Goal: Information Seeking & Learning: Learn about a topic

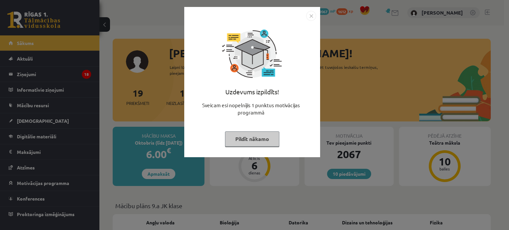
click at [246, 137] on button "Pildīt nākamo" at bounding box center [252, 139] width 54 height 15
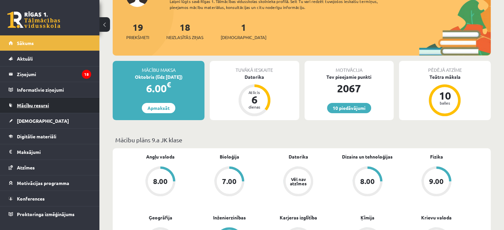
scroll to position [66, 0]
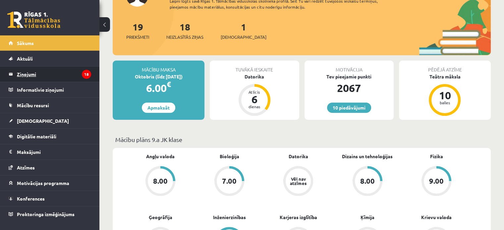
click at [27, 74] on legend "Ziņojumi 18" at bounding box center [54, 74] width 74 height 15
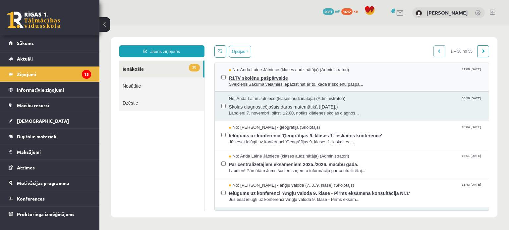
click at [263, 80] on span "R1TV skolēnu pašpārvalde" at bounding box center [356, 77] width 254 height 8
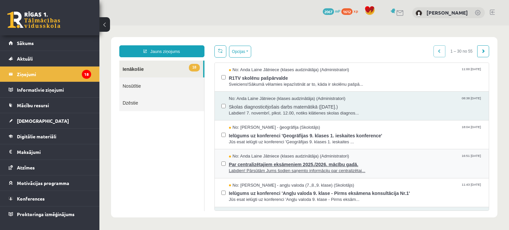
click at [307, 163] on span "Par centralizētajiem eksāmeniem 2025./2026. mācību gadā." at bounding box center [356, 164] width 254 height 8
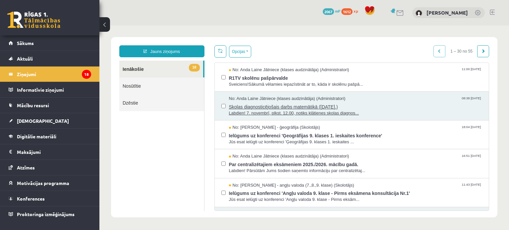
click at [272, 108] on span "Skolas diagnosticējošais darbs matemātikā (07.11.2025.)" at bounding box center [356, 106] width 254 height 8
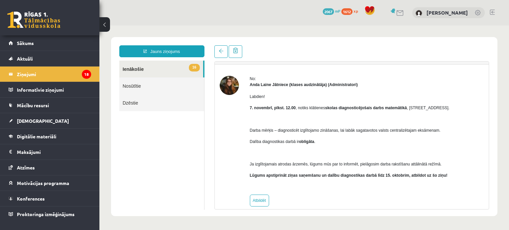
scroll to position [24, 0]
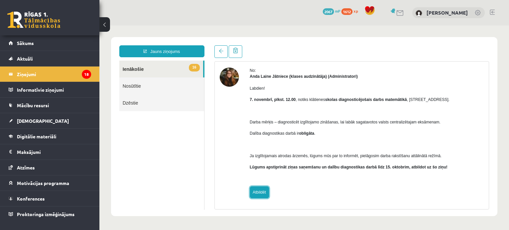
click at [259, 188] on link "Atbildēt" at bounding box center [259, 193] width 19 height 12
type input "**********"
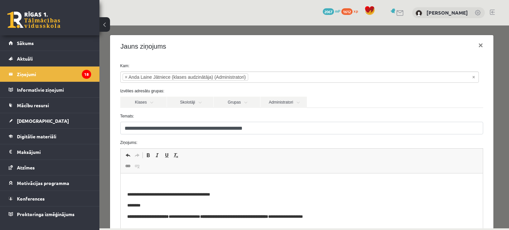
click at [216, 173] on span "Панели инструментов редактора Отменить Комбинация клавиш Ctrl+Z Повторить Комби…" at bounding box center [302, 161] width 363 height 25
click at [216, 182] on p "Визуальный текстовый редактор, wiswyg-editor-47433965882200-1760079494-430" at bounding box center [301, 183] width 349 height 7
click at [195, 183] on p "**********" at bounding box center [297, 183] width 340 height 7
click at [297, 187] on p "**********" at bounding box center [297, 183] width 340 height 7
drag, startPoint x: 252, startPoint y: 184, endPoint x: 227, endPoint y: 186, distance: 25.0
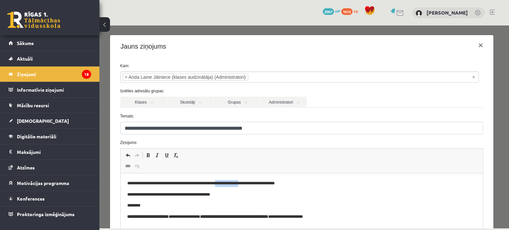
click at [227, 186] on p "**********" at bounding box center [297, 183] width 340 height 7
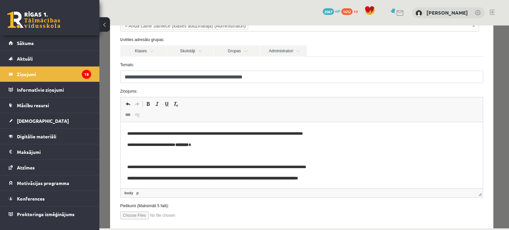
scroll to position [89, 0]
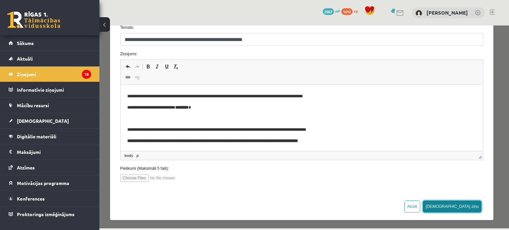
click at [469, 202] on button "Sūtīt ziņu" at bounding box center [452, 207] width 59 height 12
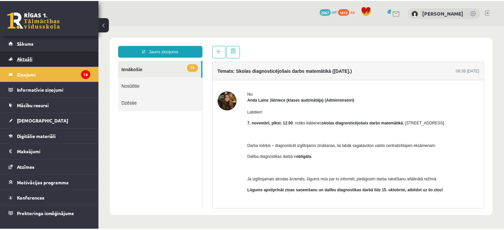
scroll to position [0, 0]
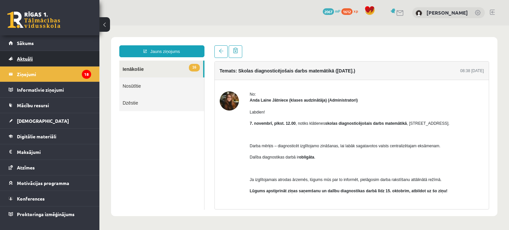
click at [35, 58] on link "Aktuāli" at bounding box center [50, 58] width 83 height 15
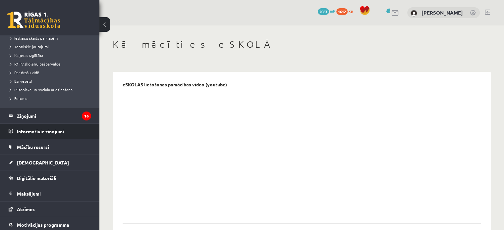
scroll to position [139, 0]
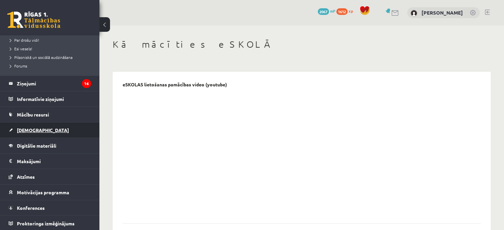
click at [50, 134] on link "Ieskaites" at bounding box center [50, 130] width 83 height 15
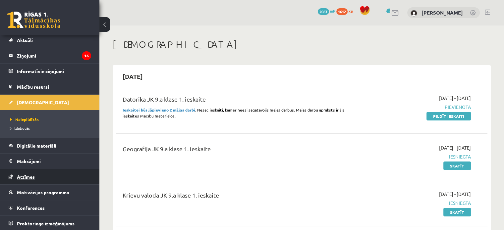
scroll to position [33, 0]
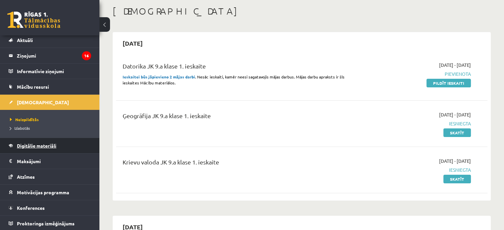
click at [45, 144] on span "Digitālie materiāli" at bounding box center [36, 146] width 39 height 6
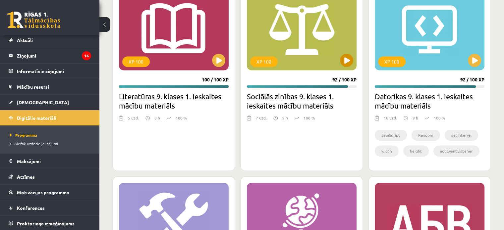
scroll to position [1055, 0]
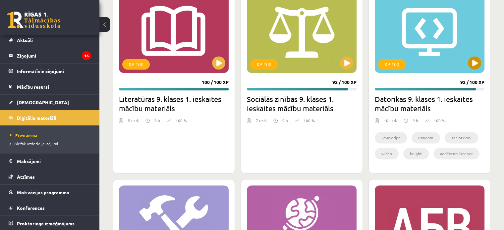
click at [428, 34] on div "XP 100" at bounding box center [430, 31] width 110 height 83
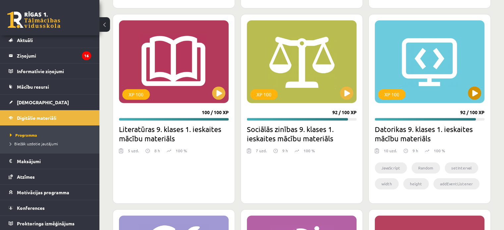
scroll to position [989, 0]
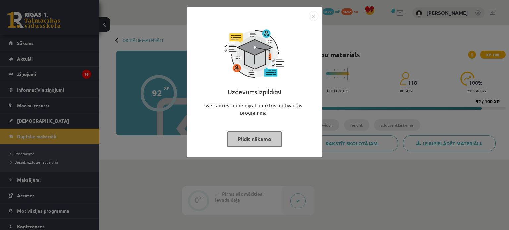
click at [271, 138] on button "Pildīt nākamo" at bounding box center [254, 139] width 54 height 15
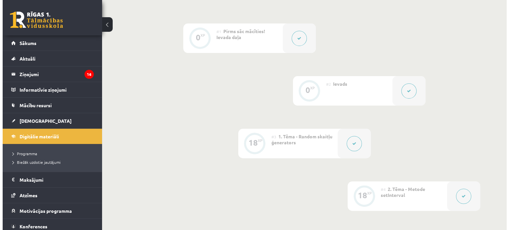
scroll to position [232, 0]
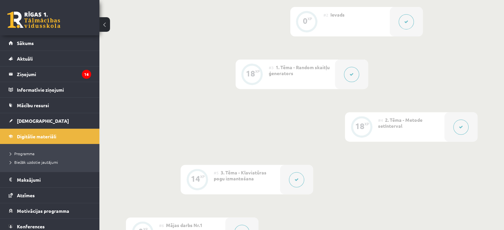
click at [355, 78] on button at bounding box center [351, 74] width 15 height 15
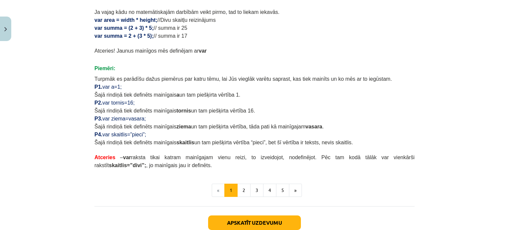
scroll to position [365, 0]
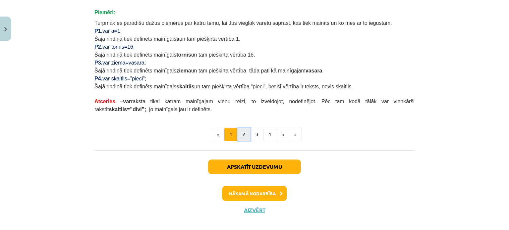
click at [240, 130] on button "2" at bounding box center [243, 134] width 13 height 13
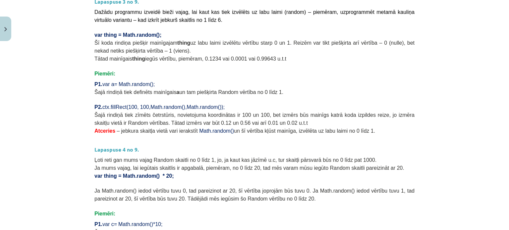
scroll to position [202, 0]
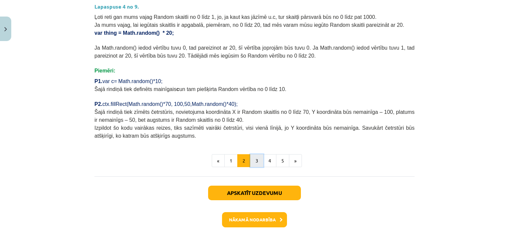
click at [253, 163] on button "3" at bounding box center [256, 160] width 13 height 13
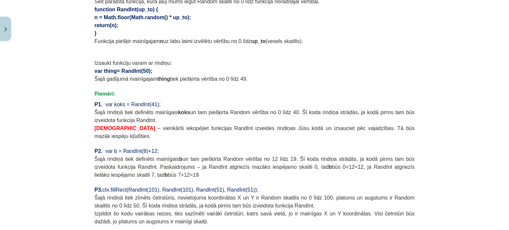
scroll to position [516, 0]
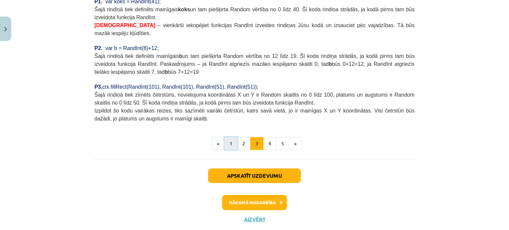
click at [231, 137] on button "1" at bounding box center [230, 143] width 13 height 13
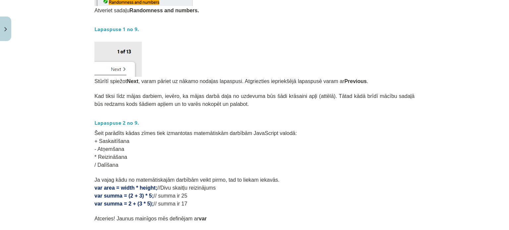
scroll to position [218, 0]
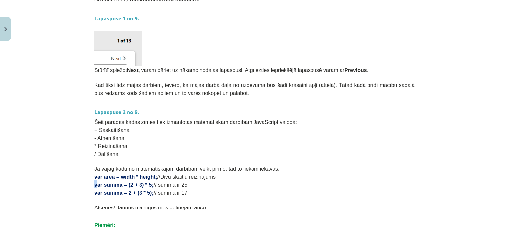
drag, startPoint x: 91, startPoint y: 184, endPoint x: 95, endPoint y: 185, distance: 3.6
click at [95, 185] on div "18 XP Saņemsi Ļoti grūts 118 pilda Apraksts Uzdevums Palīdzība Random skaitļu ģ…" at bounding box center [254, 130] width 328 height 609
click at [68, 181] on div "Mācību tēma: Datorikas 9. klases 1. ieskaites mācību materiāls #3 1. Tēma - Ran…" at bounding box center [254, 115] width 509 height 230
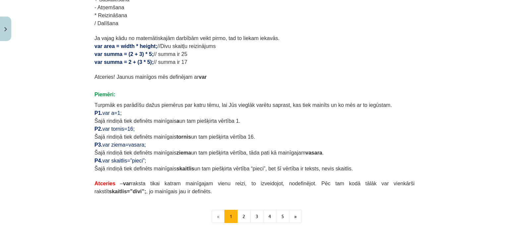
scroll to position [350, 0]
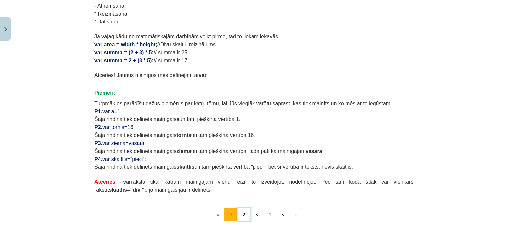
click at [238, 212] on button "2" at bounding box center [243, 215] width 13 height 13
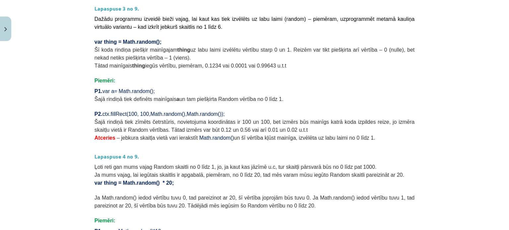
scroll to position [185, 0]
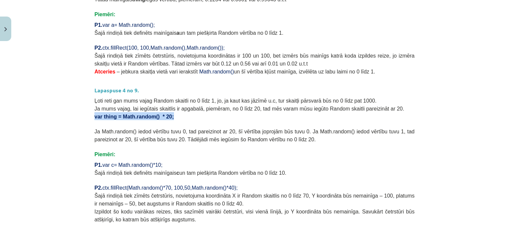
drag, startPoint x: 92, startPoint y: 116, endPoint x: 175, endPoint y: 115, distance: 83.2
click at [175, 115] on p "var thing = Math.random() * 20;" at bounding box center [254, 116] width 320 height 8
copy span "var thing = Math.random() * 20;"
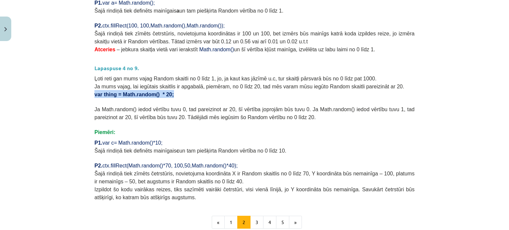
scroll to position [218, 0]
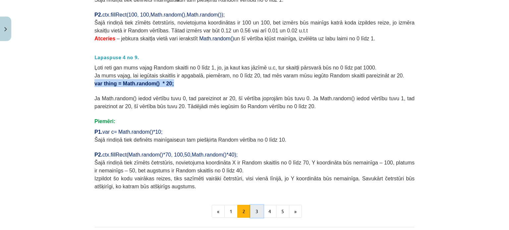
click at [251, 212] on button "3" at bounding box center [256, 211] width 13 height 13
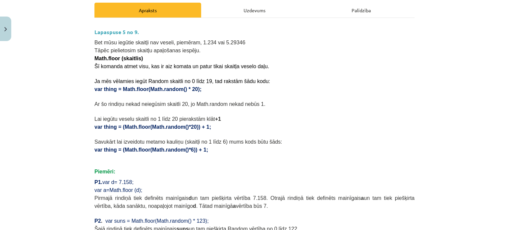
scroll to position [85, 0]
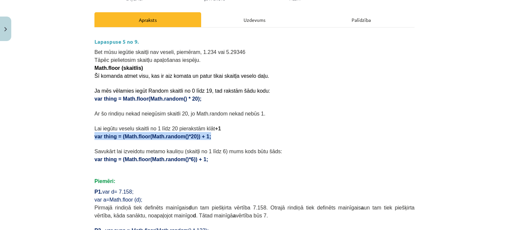
drag, startPoint x: 93, startPoint y: 136, endPoint x: 174, endPoint y: 134, distance: 80.9
click at [200, 136] on p "var thing = (Math.floor(Math.random()*20)) + 1;" at bounding box center [254, 136] width 320 height 8
copy span "var thing = (Math.floor(Math.random()*20)) + 1;"
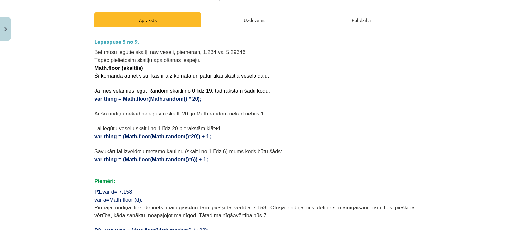
click at [260, 128] on p "Lai iegūtu veselu skaitli no 1 līdz 20 pierakstām klāt +1" at bounding box center [254, 128] width 320 height 8
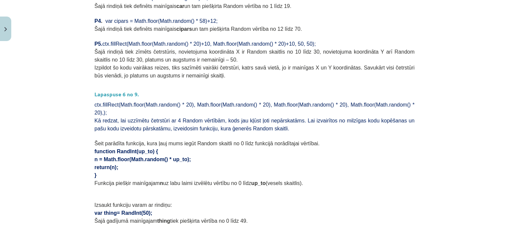
scroll to position [350, 0]
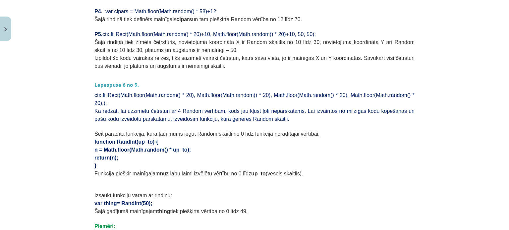
drag, startPoint x: 92, startPoint y: 133, endPoint x: 137, endPoint y: 153, distance: 49.4
click at [137, 153] on div "Lapaspuse 5 no 9. Bet mūsu iegūtie skaitļi nav veseli, piemēram, 1.234 vai 5.29…" at bounding box center [254, 63] width 320 height 590
copy div "function RandInt(up_to) { n = Math.floor(Math.random() * up_to); return(n); }"
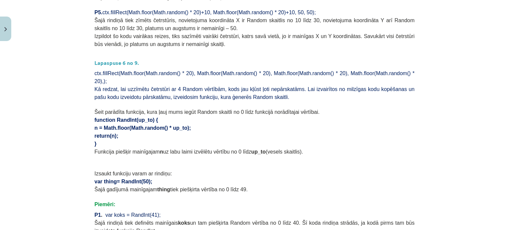
scroll to position [384, 0]
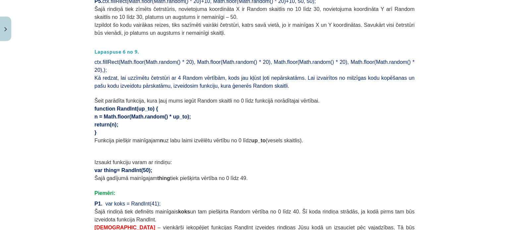
click at [139, 158] on p "Izsaukt funkciju varam ar rindiņu:" at bounding box center [254, 162] width 320 height 8
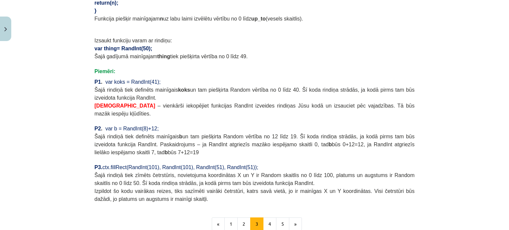
scroll to position [586, 0]
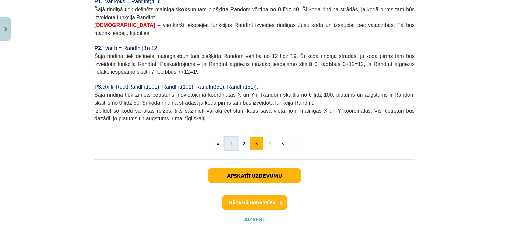
click at [224, 137] on button "1" at bounding box center [230, 143] width 13 height 13
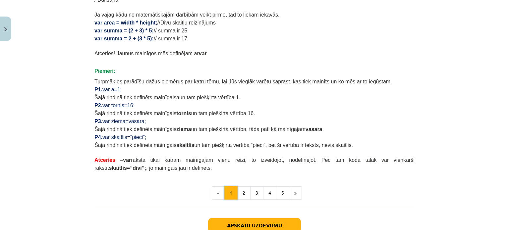
scroll to position [384, 0]
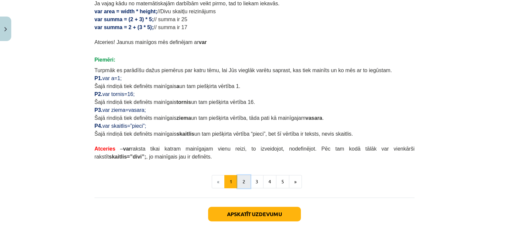
click at [244, 183] on button "2" at bounding box center [243, 181] width 13 height 13
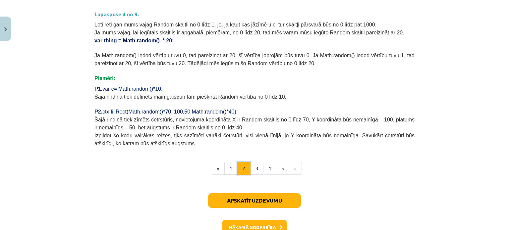
scroll to position [302, 0]
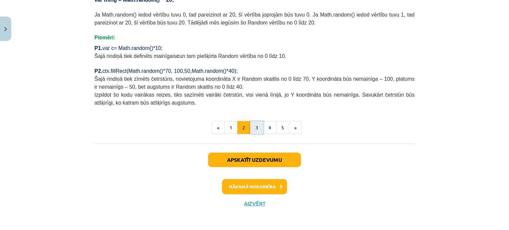
click at [258, 130] on button "3" at bounding box center [256, 127] width 13 height 13
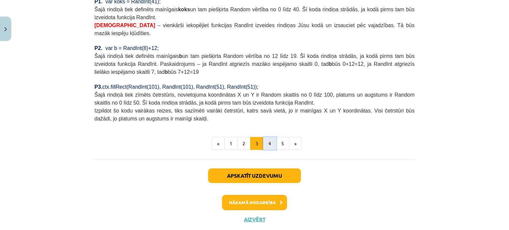
click at [268, 137] on button "4" at bounding box center [269, 143] width 13 height 13
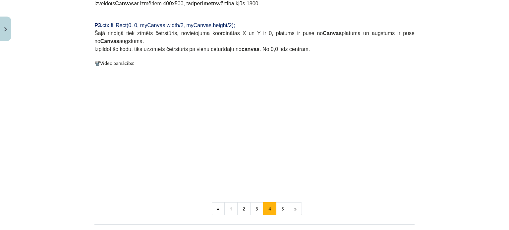
scroll to position [673, 0]
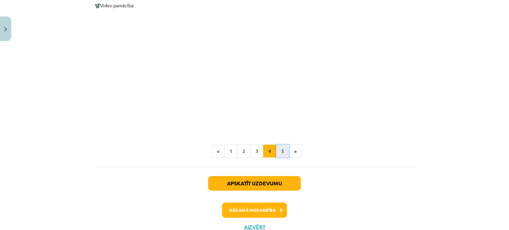
click at [278, 145] on button "5" at bounding box center [282, 151] width 13 height 13
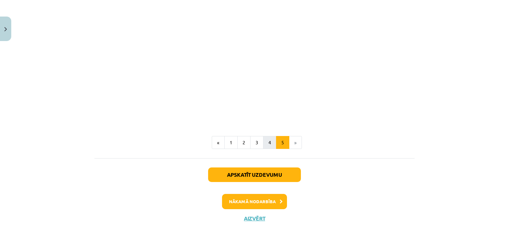
scroll to position [423, 0]
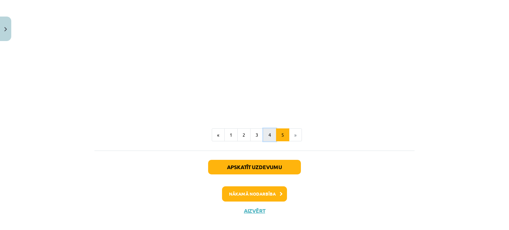
click at [269, 129] on button "4" at bounding box center [269, 135] width 13 height 13
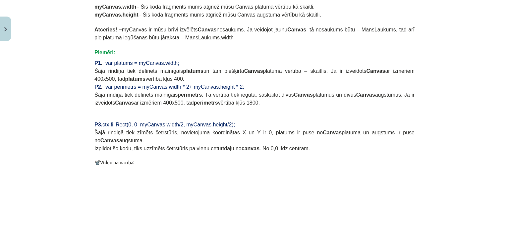
scroll to position [549, 0]
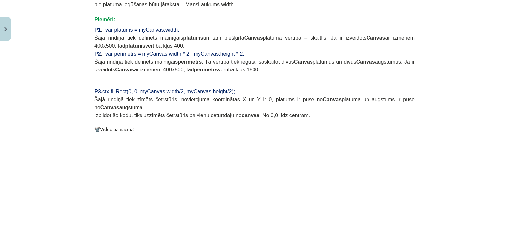
click at [393, 200] on p at bounding box center [254, 193] width 320 height 121
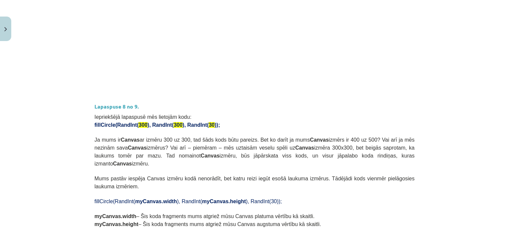
scroll to position [317, 0]
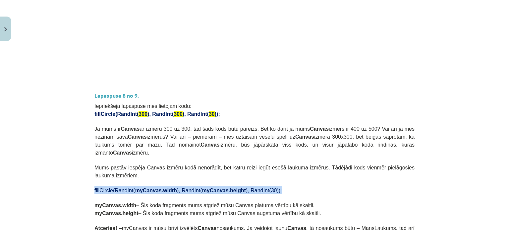
drag, startPoint x: 92, startPoint y: 174, endPoint x: 261, endPoint y: 176, distance: 169.4
click at [261, 186] on p "fillCircle(RandInt( myCanvas.width ), RandInt( myCanvas.height ), RandInt(30));" at bounding box center [254, 190] width 320 height 8
copy span "fillCircle(RandInt( myCanvas.width ), RandInt( myCanvas.height ), RandInt(30));"
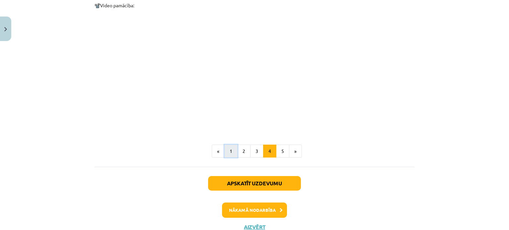
click at [226, 145] on button "1" at bounding box center [230, 151] width 13 height 13
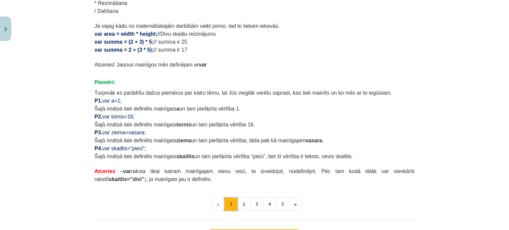
scroll to position [417, 0]
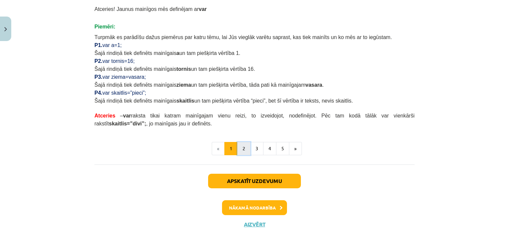
click at [237, 145] on button "2" at bounding box center [243, 148] width 13 height 13
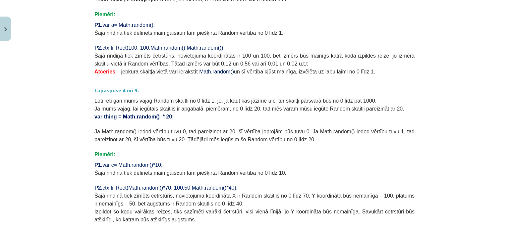
scroll to position [218, 0]
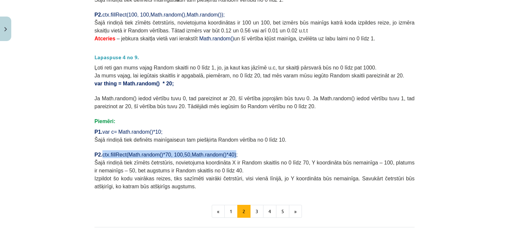
drag, startPoint x: 101, startPoint y: 153, endPoint x: 229, endPoint y: 150, distance: 127.7
click at [229, 150] on p "P2. ctx.fillRect( Math.random() *70, 100, 50 , Math.random()*40 );" at bounding box center [254, 154] width 320 height 8
click at [145, 145] on p at bounding box center [254, 147] width 320 height 7
drag, startPoint x: 102, startPoint y: 153, endPoint x: 244, endPoint y: 156, distance: 141.9
click at [244, 156] on p "P2. ctx.fillRect( Math.random() *70, 100, 50 , Math.random()*40 );" at bounding box center [254, 154] width 320 height 8
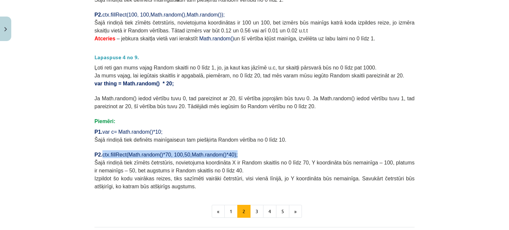
copy span "ctx.fillRect( Math.random() *70, 100, 50 , Math.random()*40 );"
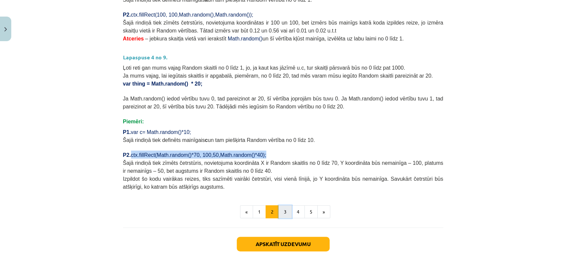
click at [286, 212] on button "3" at bounding box center [284, 211] width 13 height 13
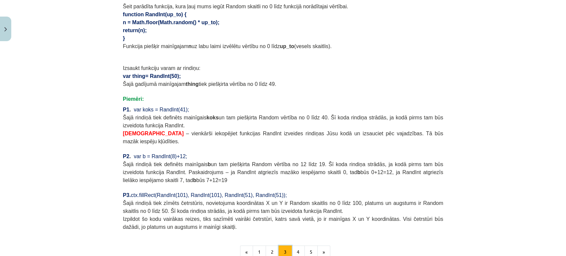
scroll to position [487, 0]
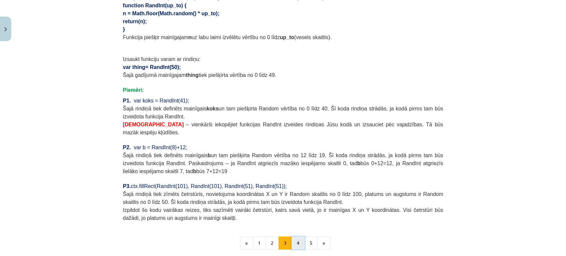
click at [298, 230] on button "4" at bounding box center [297, 242] width 13 height 13
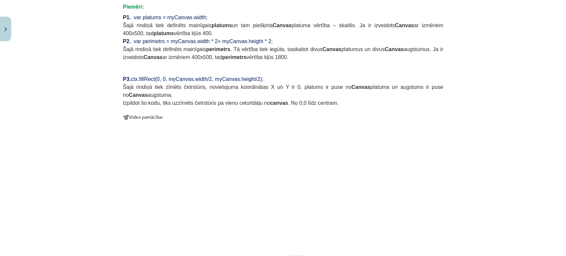
scroll to position [561, 0]
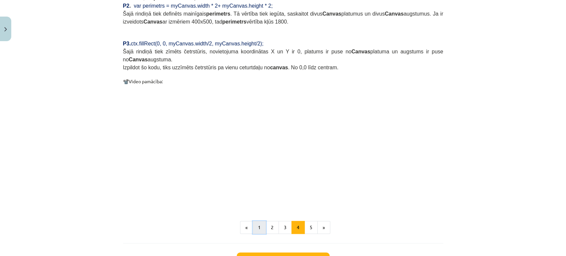
click at [257, 221] on button "1" at bounding box center [259, 227] width 13 height 13
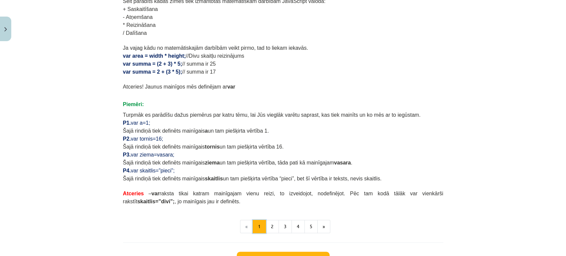
scroll to position [339, 0]
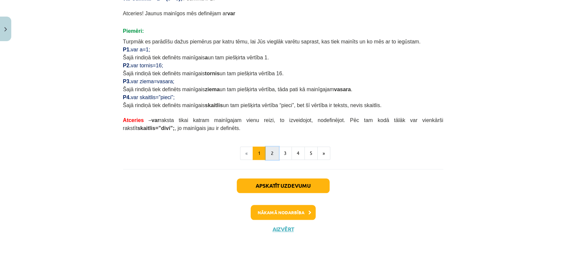
click at [269, 152] on button "2" at bounding box center [272, 153] width 13 height 13
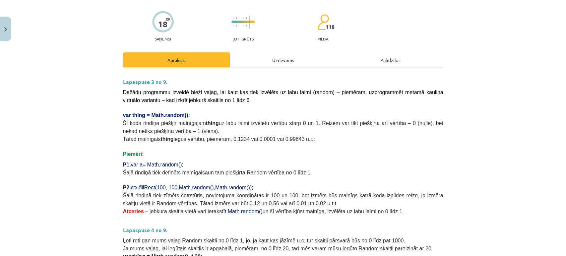
scroll to position [266, 0]
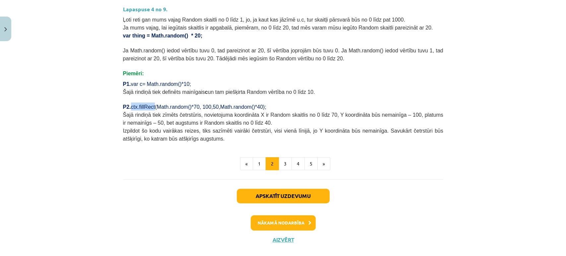
drag, startPoint x: 129, startPoint y: 105, endPoint x: 151, endPoint y: 104, distance: 21.6
click at [151, 104] on span "ctx.fillRect(" at bounding box center [144, 107] width 26 height 6
copy span "ctx.fillRect"
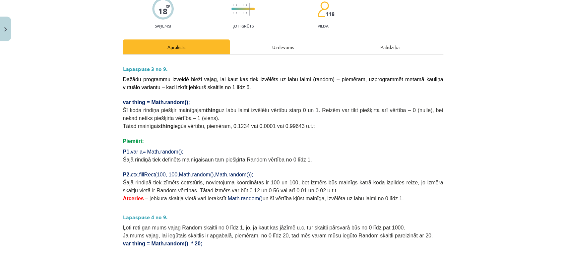
scroll to position [45, 0]
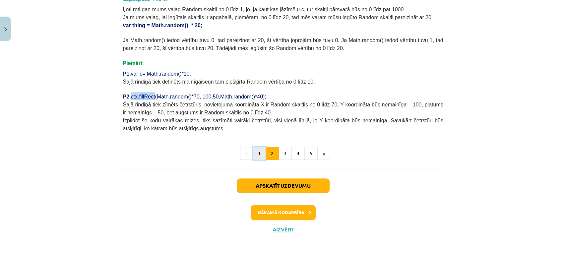
click at [257, 153] on button "1" at bounding box center [259, 153] width 13 height 13
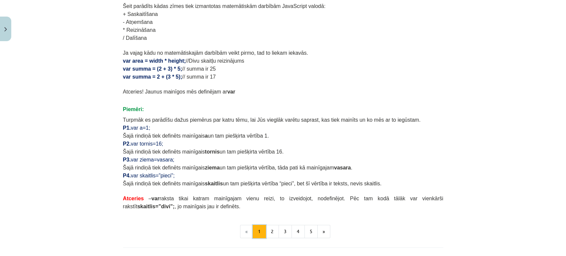
scroll to position [339, 0]
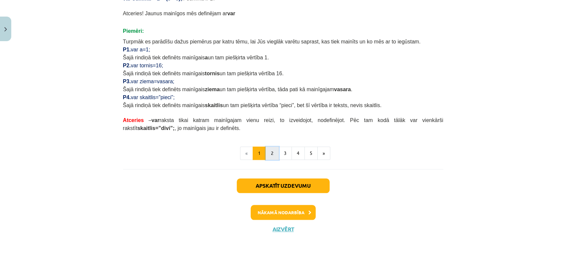
click at [266, 153] on button "2" at bounding box center [272, 153] width 13 height 13
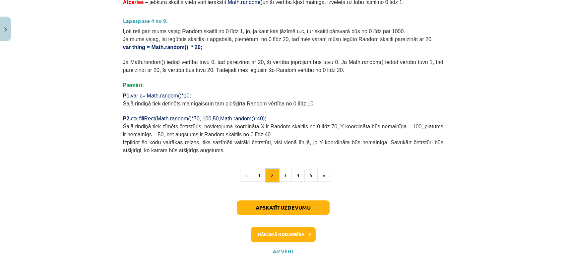
scroll to position [266, 0]
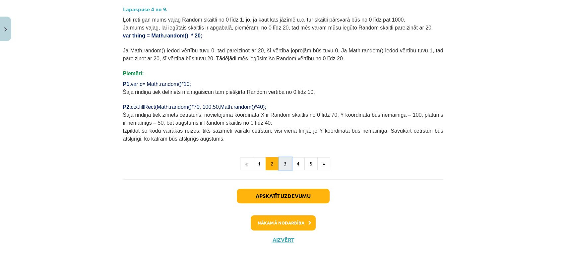
click at [283, 162] on button "3" at bounding box center [284, 163] width 13 height 13
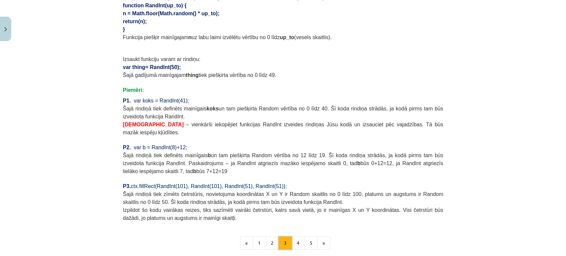
scroll to position [561, 0]
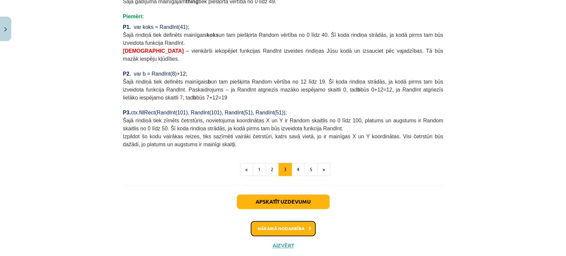
click at [285, 221] on button "Nākamā nodarbība" at bounding box center [283, 228] width 65 height 15
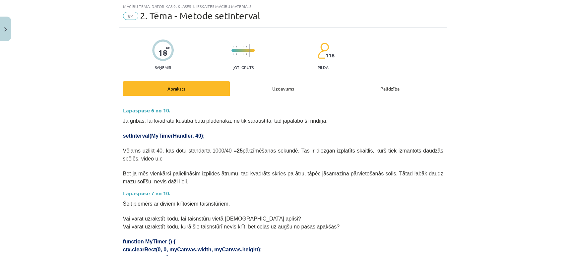
scroll to position [16, 0]
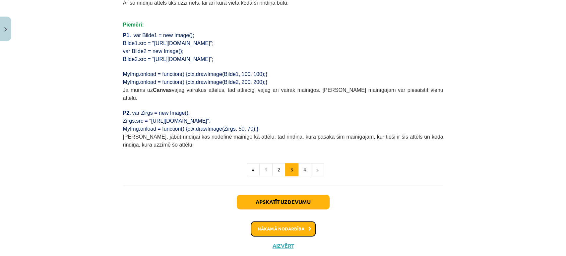
click at [285, 221] on button "Nākamā nodarbība" at bounding box center [283, 228] width 65 height 15
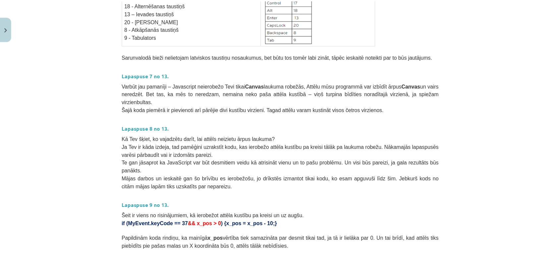
scroll to position [374, 0]
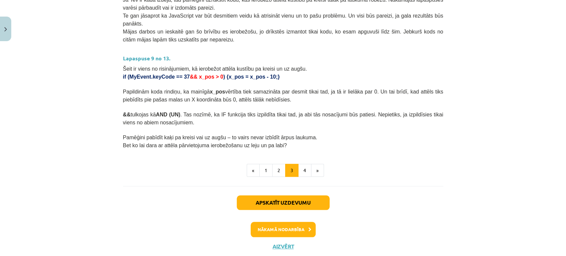
click at [273, 224] on div "Apskatīt uzdevumu Nākamā nodarbība Aizvērt" at bounding box center [283, 220] width 320 height 68
click at [274, 230] on button "Aizvērt" at bounding box center [282, 246] width 25 height 7
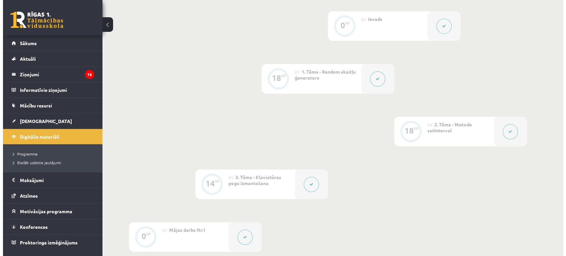
scroll to position [232, 0]
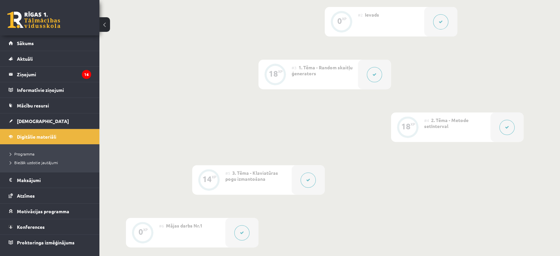
click at [458, 130] on div "#4 2. Tēma - Metode setInterval" at bounding box center [457, 127] width 66 height 30
click at [508, 126] on icon at bounding box center [507, 127] width 4 height 4
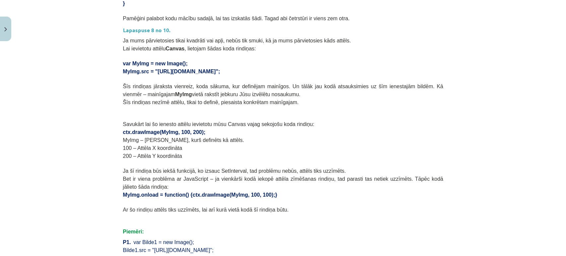
scroll to position [501, 0]
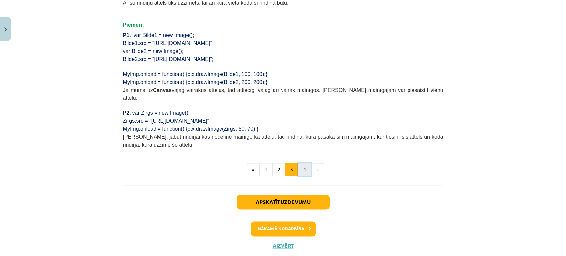
click at [302, 163] on button "4" at bounding box center [304, 169] width 13 height 13
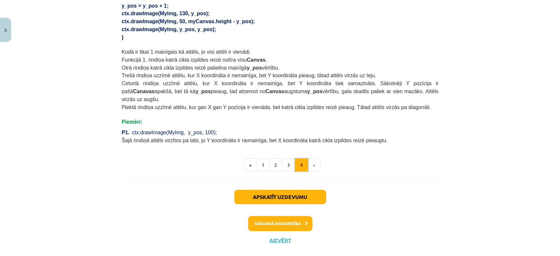
scroll to position [454, 0]
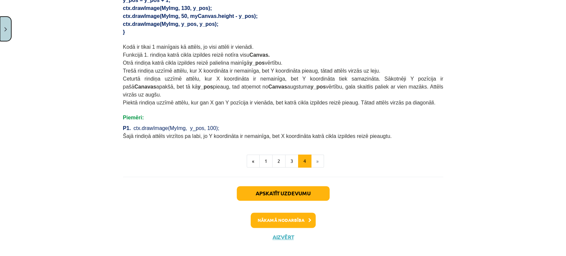
click at [8, 33] on button "Close" at bounding box center [5, 29] width 11 height 25
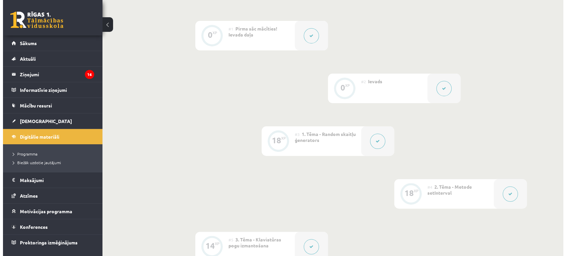
scroll to position [158, 0]
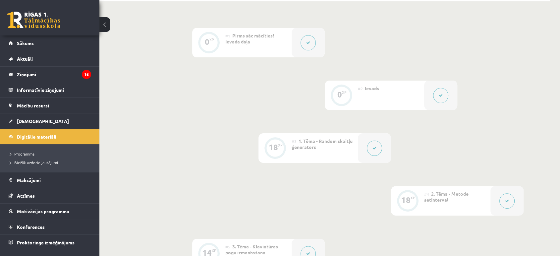
click at [367, 144] on div at bounding box center [374, 148] width 33 height 30
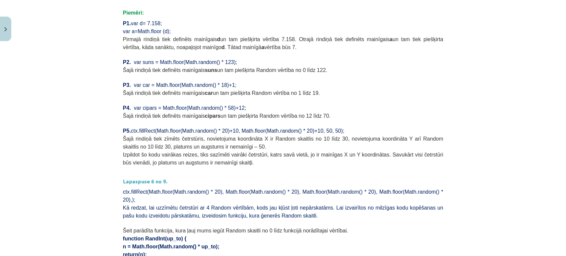
scroll to position [258, 0]
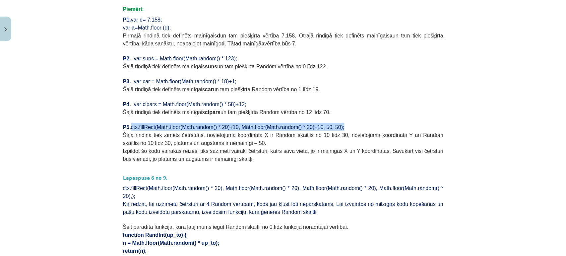
drag, startPoint x: 129, startPoint y: 127, endPoint x: 331, endPoint y: 129, distance: 202.9
click at [331, 129] on p "P5. ctx.fillRect(Math.floor(Math.random() * 20)+10, Math.floor(Math.random() * …" at bounding box center [283, 127] width 320 height 8
copy span "ctx.fillRect(Math.floor(Math.random() * 20)+10, Math.floor(Math.random() * 20)+…"
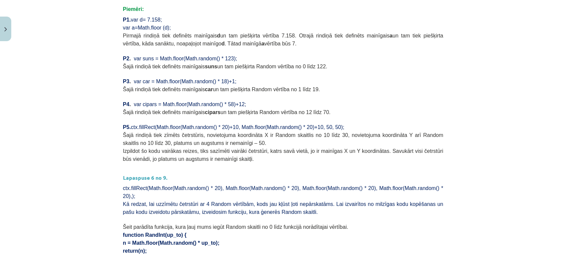
click at [361, 85] on p "Šajā rindiņā tiek definēts mainīgais car un tam piešķirta Random vērtība no 1 l…" at bounding box center [283, 89] width 320 height 8
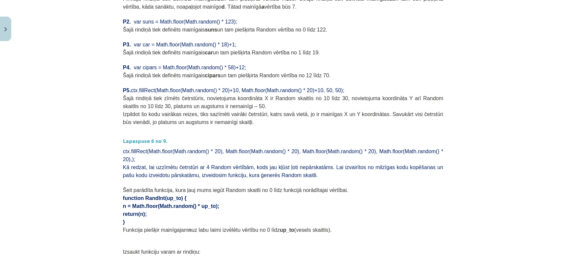
scroll to position [515, 0]
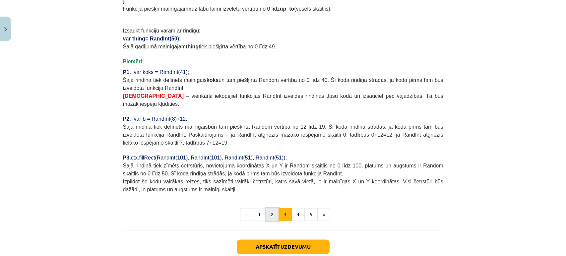
click at [271, 208] on button "2" at bounding box center [272, 214] width 13 height 13
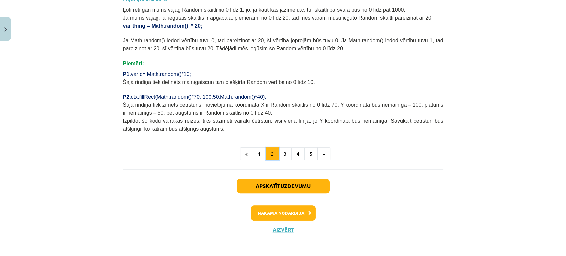
scroll to position [276, 0]
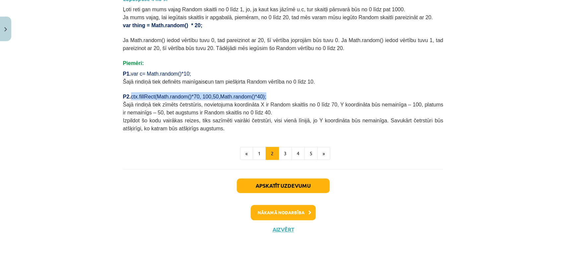
drag, startPoint x: 129, startPoint y: 95, endPoint x: 262, endPoint y: 92, distance: 132.9
click at [262, 92] on p "P2. ctx.fillRect( Math.random() *70, 100, 50 , Math.random()*40 );" at bounding box center [283, 96] width 320 height 8
copy span "ctx.fillRect( Math.random() *70, 100, 50 , Math.random()*40 );"
click at [258, 150] on button "1" at bounding box center [259, 153] width 13 height 13
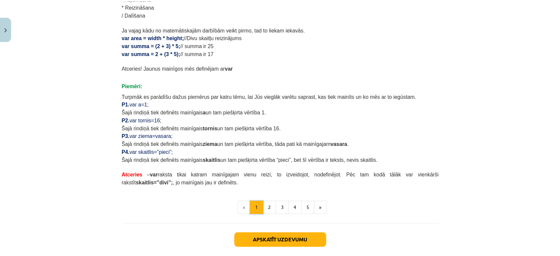
scroll to position [265, 0]
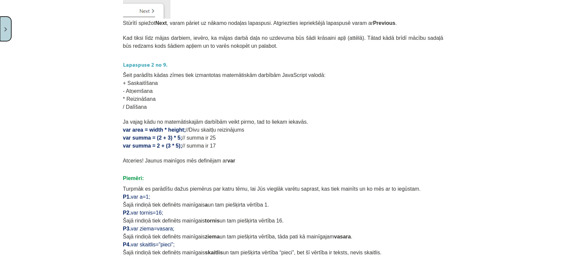
click at [4, 32] on button "Close" at bounding box center [5, 29] width 11 height 25
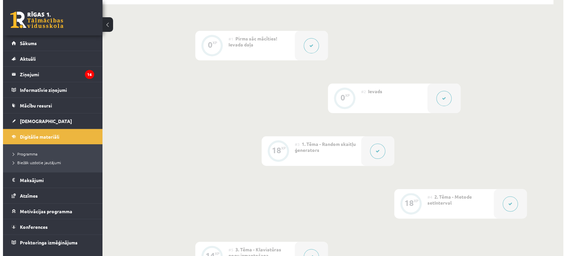
scroll to position [195, 0]
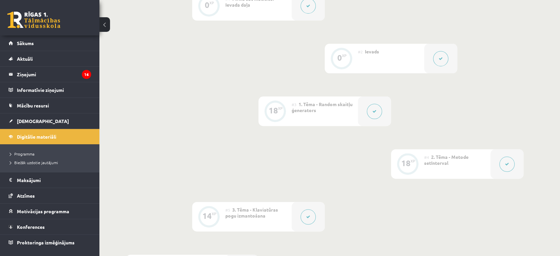
click at [501, 159] on button at bounding box center [507, 163] width 15 height 15
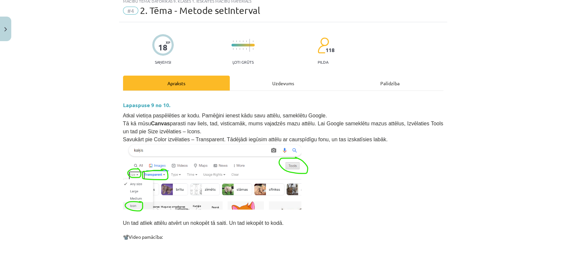
scroll to position [0, 0]
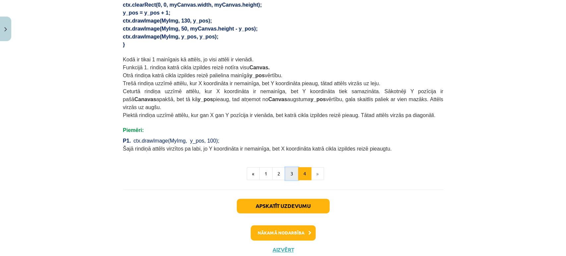
click at [285, 167] on button "3" at bounding box center [291, 173] width 13 height 13
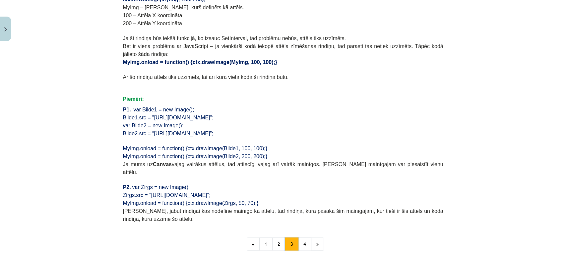
scroll to position [501, 0]
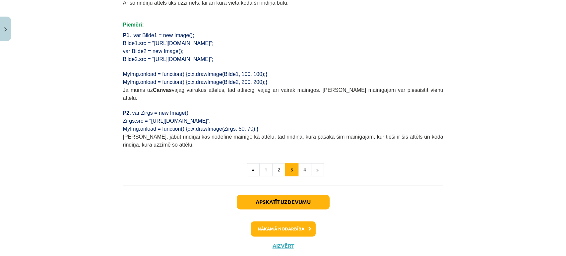
click at [273, 163] on button "2" at bounding box center [278, 169] width 13 height 13
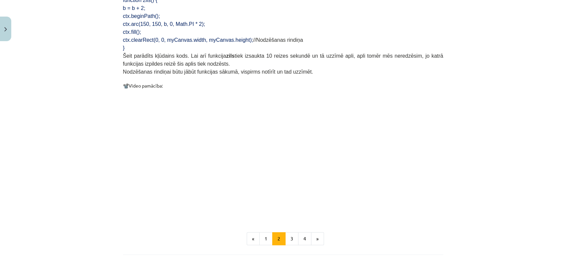
scroll to position [612, 0]
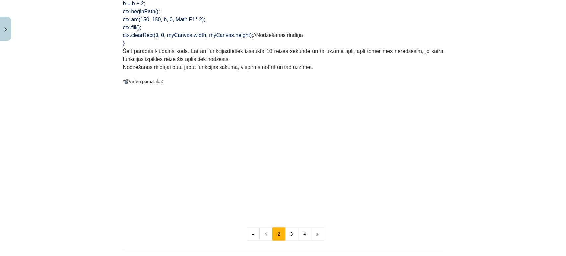
drag, startPoint x: 170, startPoint y: 37, endPoint x: 198, endPoint y: 55, distance: 32.9
drag, startPoint x: 199, startPoint y: 45, endPoint x: 220, endPoint y: 50, distance: 21.5
click at [220, 50] on p "Šeit parādīts kļūdains kods. Lai arī funkcija zils tiek izsaukta 10 reizes seku…" at bounding box center [283, 55] width 320 height 16
drag, startPoint x: 114, startPoint y: 22, endPoint x: 59, endPoint y: 3, distance: 57.6
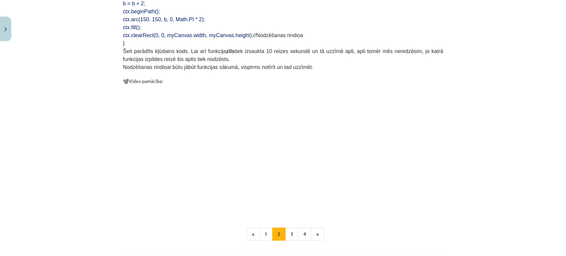
click at [113, 22] on div "Mācību tēma: Datorikas 9. klases 1. ieskaites mācību materiāls #4 2. Tēma - Met…" at bounding box center [283, 128] width 566 height 256
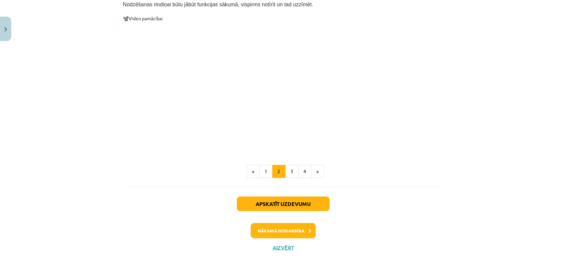
scroll to position [685, 0]
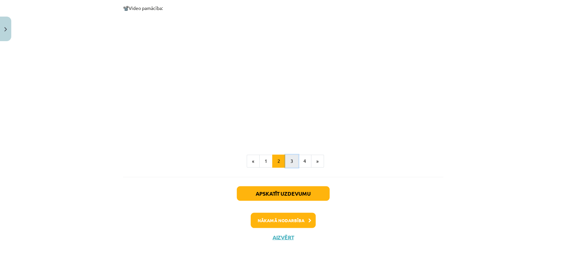
click at [286, 154] on button "3" at bounding box center [291, 160] width 13 height 13
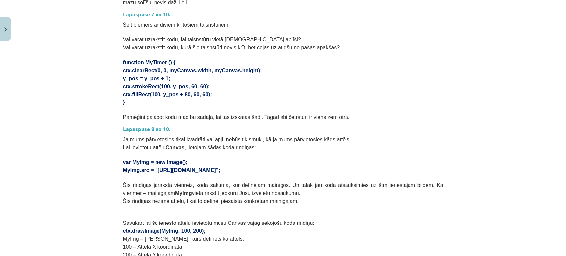
scroll to position [229, 0]
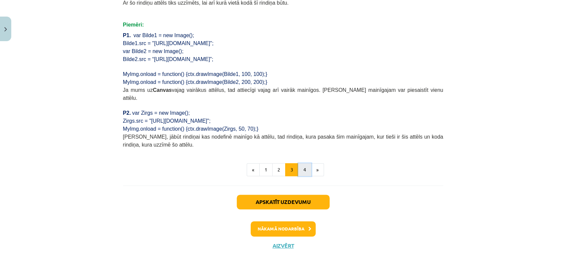
click at [301, 163] on button "4" at bounding box center [304, 169] width 13 height 13
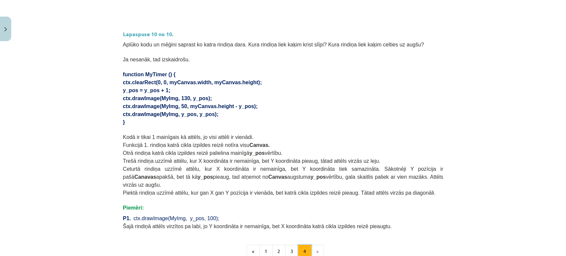
scroll to position [454, 0]
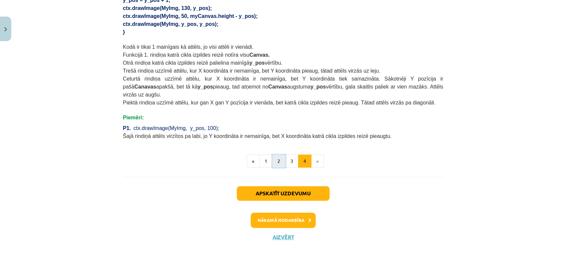
click at [279, 154] on button "2" at bounding box center [278, 160] width 13 height 13
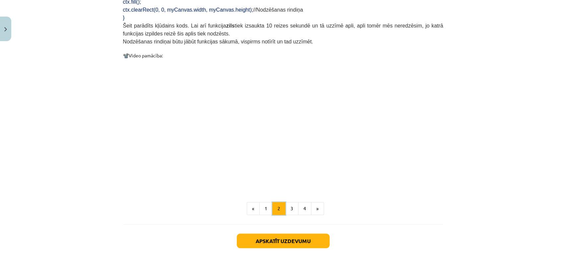
scroll to position [648, 0]
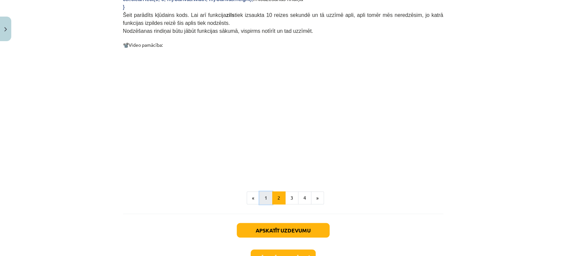
click at [264, 194] on button "1" at bounding box center [265, 197] width 13 height 13
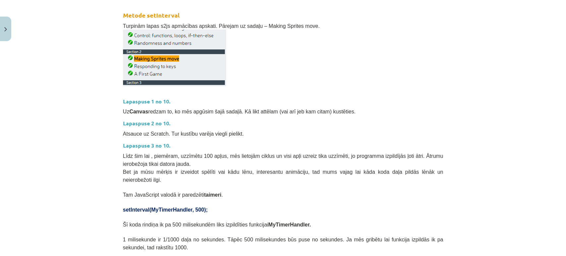
scroll to position [303, 0]
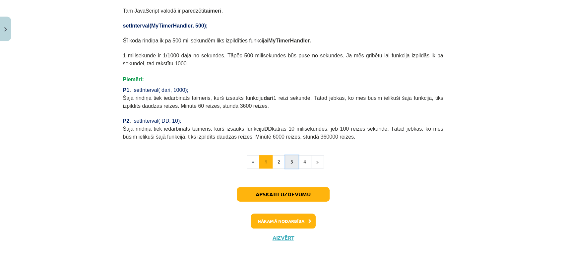
click at [290, 156] on button "3" at bounding box center [291, 161] width 13 height 13
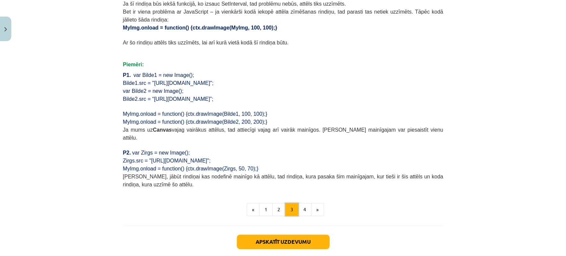
scroll to position [501, 0]
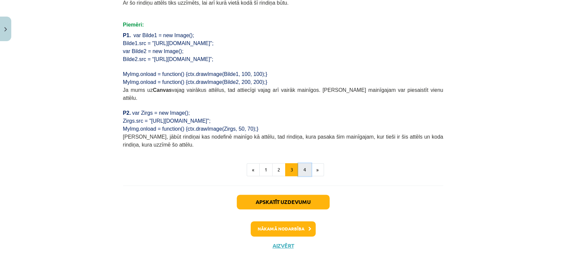
click at [300, 163] on button "4" at bounding box center [304, 169] width 13 height 13
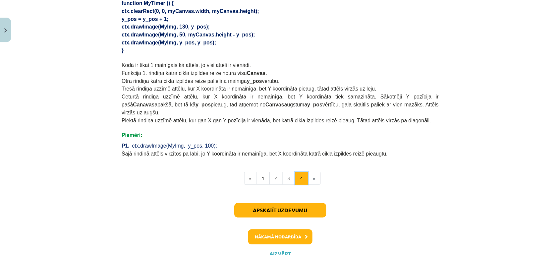
scroll to position [454, 0]
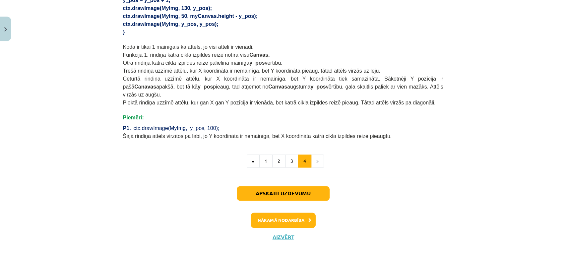
click at [316, 154] on li "»" at bounding box center [317, 160] width 13 height 13
click at [11, 35] on button "Close" at bounding box center [5, 29] width 11 height 25
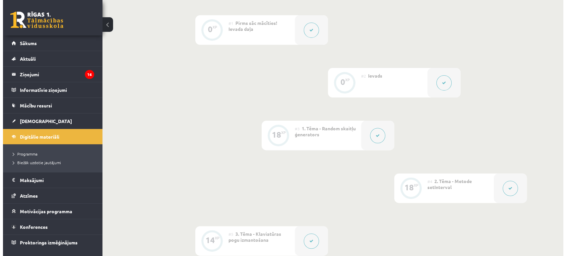
scroll to position [158, 0]
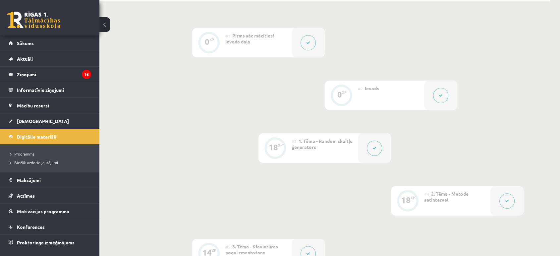
click at [473, 201] on div "#4 2. Tēma - Metode setInterval" at bounding box center [457, 201] width 66 height 30
click at [509, 201] on button at bounding box center [507, 200] width 15 height 15
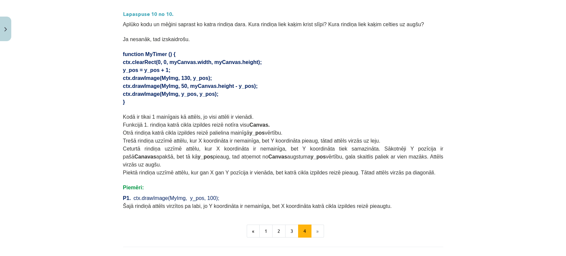
scroll to position [454, 0]
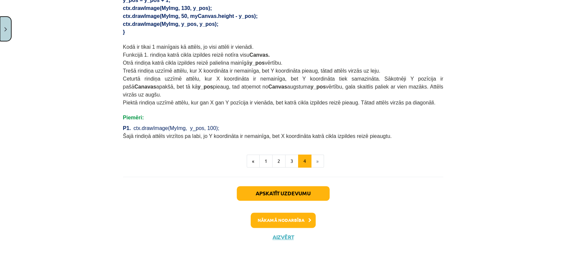
click at [5, 33] on button "Close" at bounding box center [5, 29] width 11 height 25
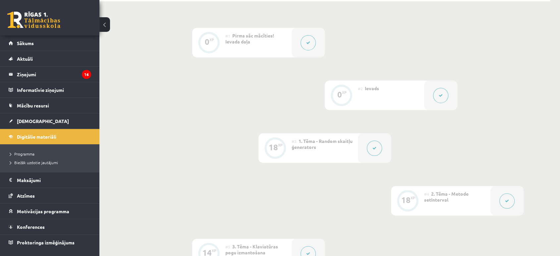
click at [381, 148] on button at bounding box center [374, 148] width 15 height 15
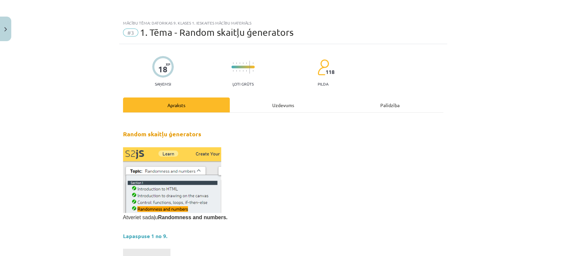
drag, startPoint x: 13, startPoint y: 27, endPoint x: 11, endPoint y: 31, distance: 4.8
click at [13, 28] on div "Mācību tēma: Datorikas 9. klases 1. ieskaites mācību materiāls #3 1. Tēma - Ran…" at bounding box center [283, 128] width 566 height 256
click at [5, 35] on button "Close" at bounding box center [5, 29] width 11 height 25
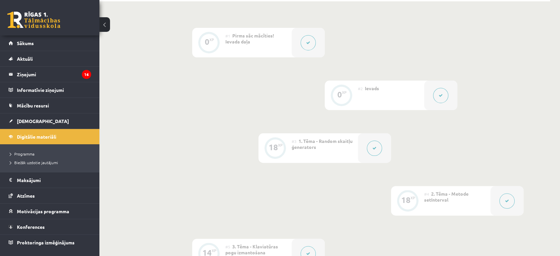
click at [492, 198] on div at bounding box center [507, 201] width 33 height 30
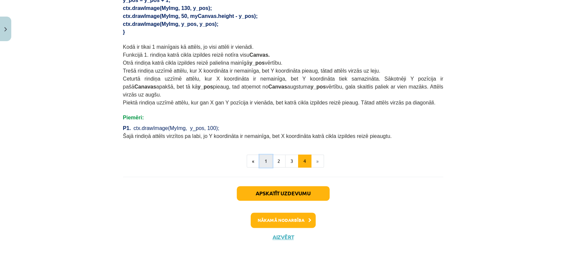
click at [268, 154] on button "1" at bounding box center [265, 160] width 13 height 13
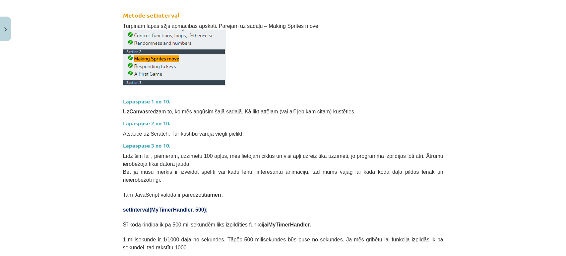
scroll to position [303, 0]
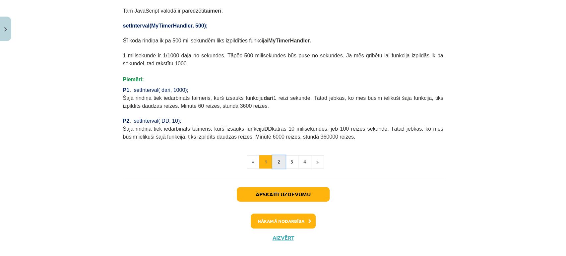
click at [275, 155] on button "2" at bounding box center [278, 161] width 13 height 13
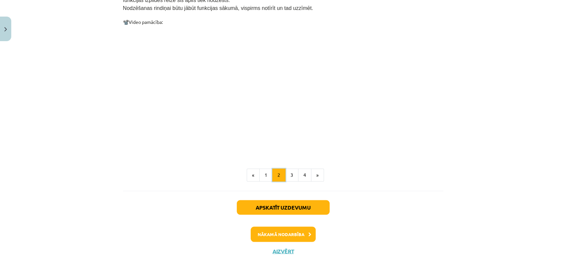
scroll to position [685, 0]
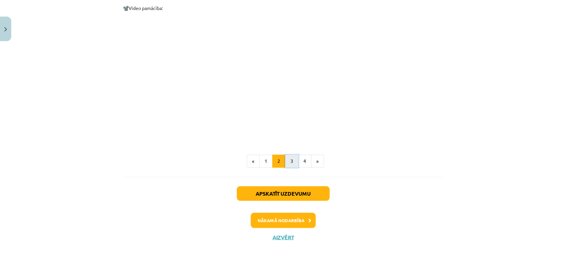
click at [285, 154] on button "3" at bounding box center [291, 160] width 13 height 13
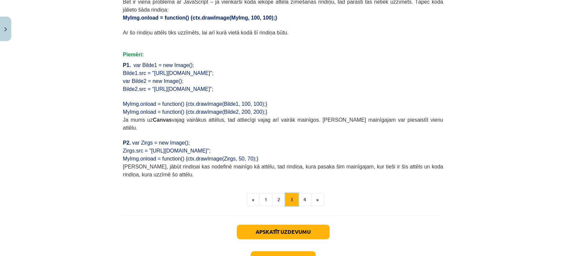
scroll to position [501, 0]
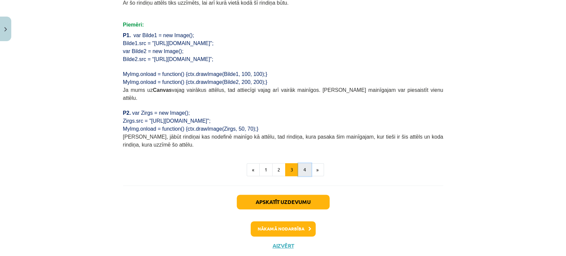
click at [303, 163] on button "4" at bounding box center [304, 169] width 13 height 13
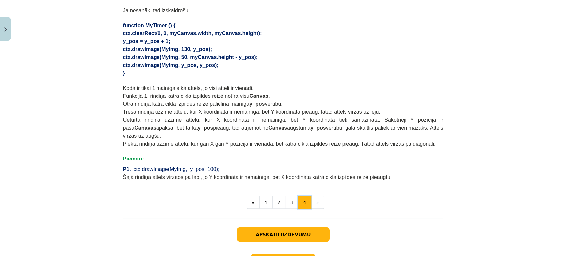
scroll to position [454, 0]
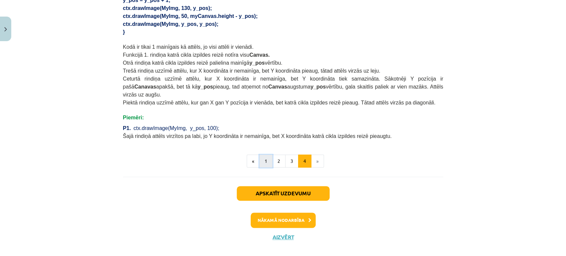
click at [262, 154] on button "1" at bounding box center [265, 160] width 13 height 13
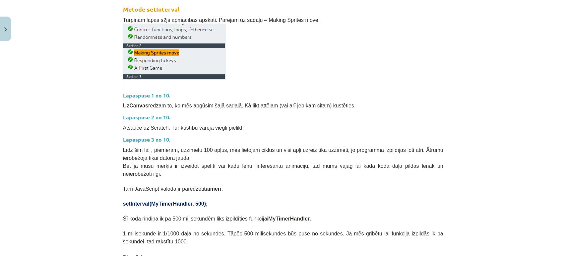
scroll to position [119, 0]
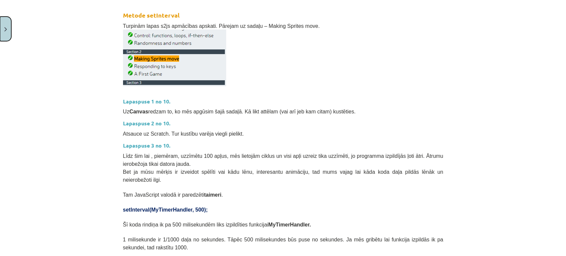
click at [5, 33] on button "Close" at bounding box center [5, 29] width 11 height 25
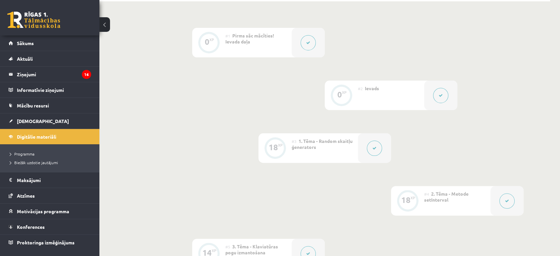
click at [373, 146] on icon at bounding box center [375, 148] width 4 height 4
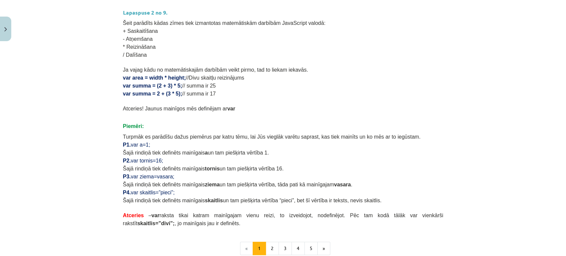
scroll to position [412, 0]
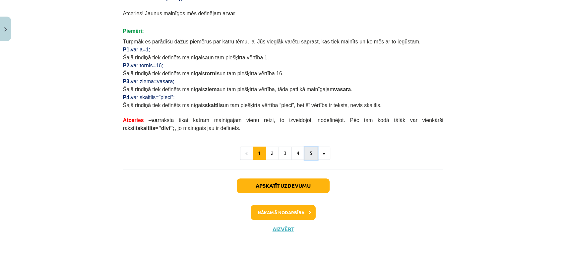
click at [310, 153] on button "5" at bounding box center [310, 153] width 13 height 13
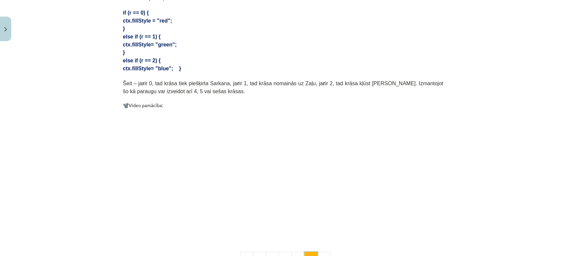
scroll to position [377, 0]
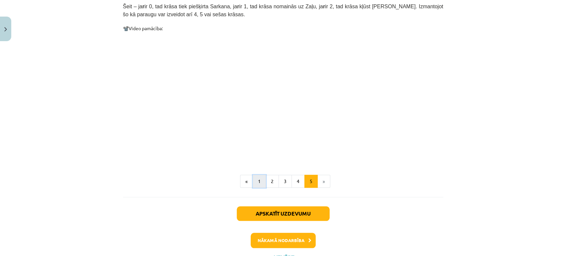
click at [255, 175] on button "1" at bounding box center [259, 181] width 13 height 13
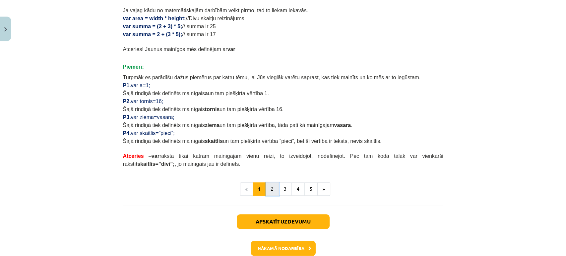
click at [273, 189] on button "2" at bounding box center [272, 188] width 13 height 13
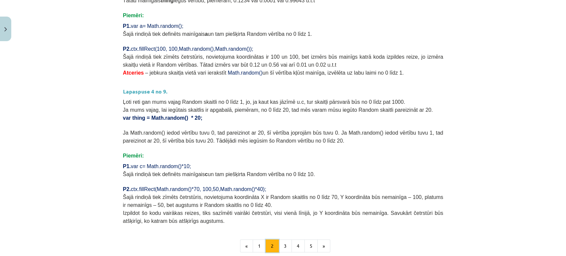
scroll to position [192, 0]
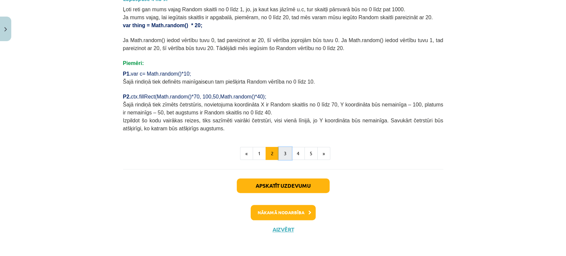
click at [284, 156] on button "3" at bounding box center [284, 153] width 13 height 13
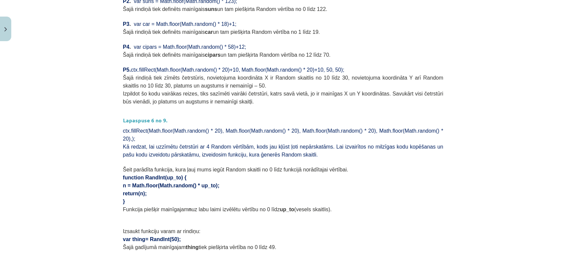
scroll to position [303, 0]
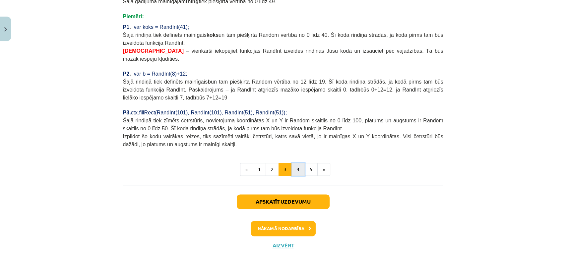
click at [293, 163] on button "4" at bounding box center [297, 169] width 13 height 13
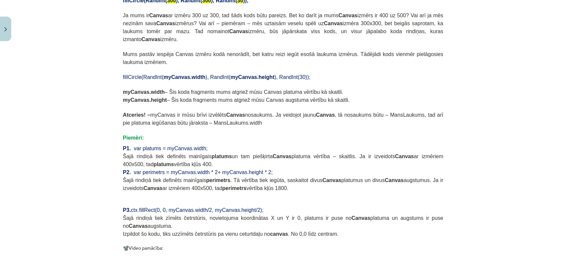
scroll to position [427, 0]
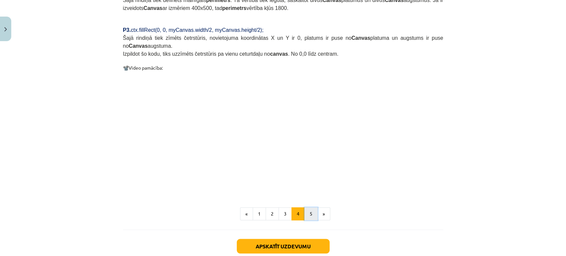
click at [309, 207] on button "5" at bounding box center [310, 213] width 13 height 13
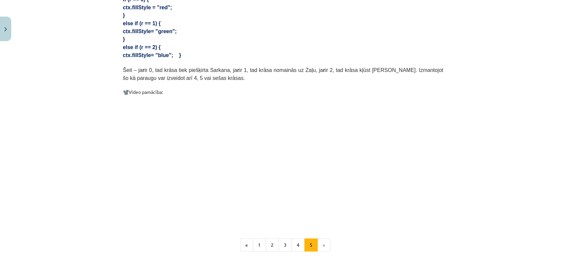
scroll to position [397, 0]
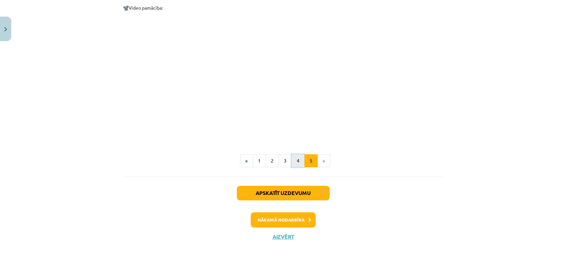
click at [293, 155] on button "4" at bounding box center [297, 160] width 13 height 13
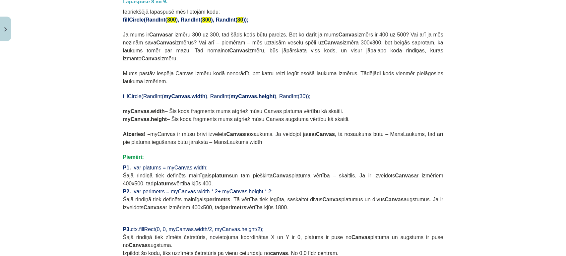
scroll to position [413, 0]
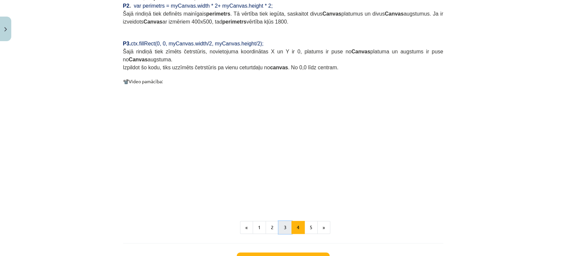
click at [283, 221] on button "3" at bounding box center [284, 227] width 13 height 13
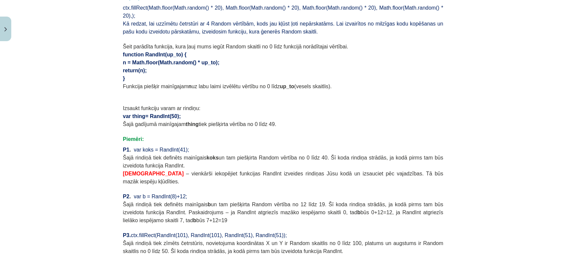
scroll to position [450, 0]
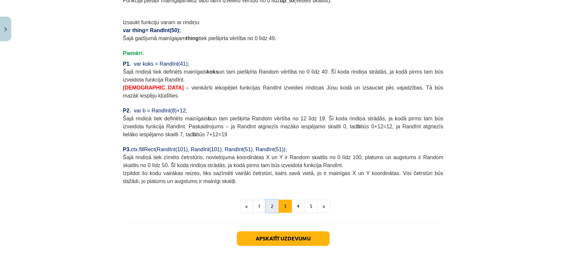
click at [270, 200] on button "2" at bounding box center [272, 206] width 13 height 13
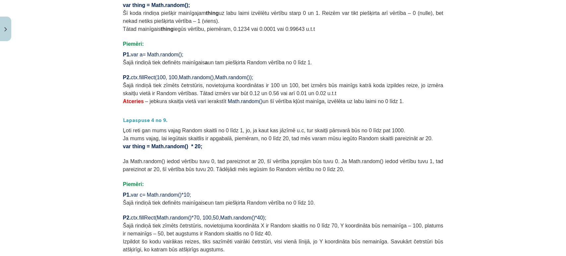
scroll to position [155, 0]
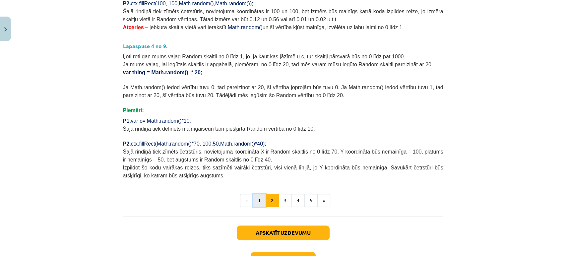
click at [260, 198] on button "1" at bounding box center [259, 200] width 13 height 13
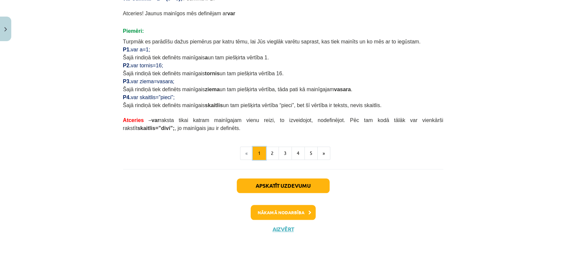
scroll to position [339, 0]
click at [270, 156] on button "2" at bounding box center [272, 153] width 13 height 13
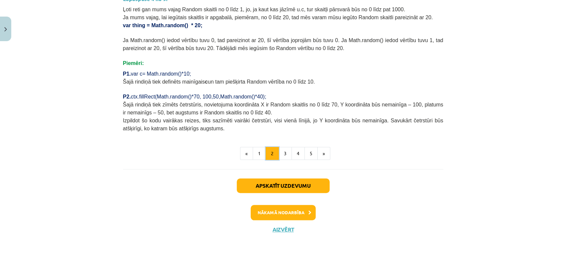
scroll to position [203, 0]
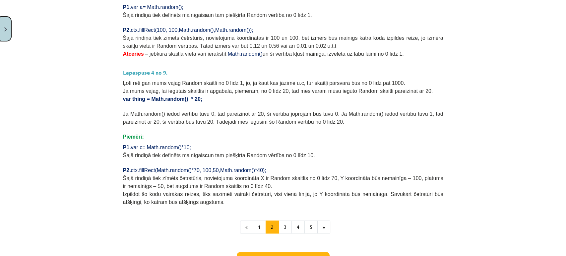
click at [6, 27] on img "Close" at bounding box center [5, 29] width 3 height 4
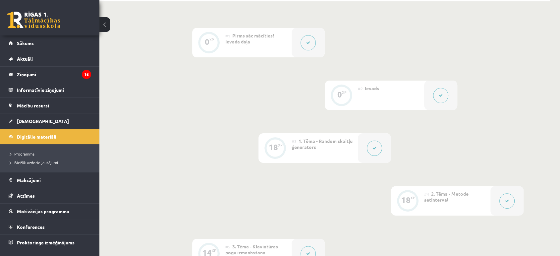
click at [336, 147] on div "#3 1. Tēma - Random skaitļu ģenerators" at bounding box center [325, 148] width 66 height 30
click at [364, 146] on div at bounding box center [374, 148] width 33 height 30
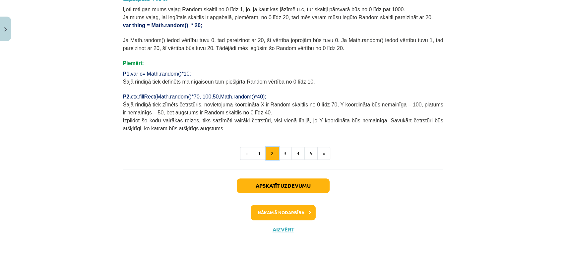
click at [266, 154] on button "2" at bounding box center [272, 153] width 13 height 13
click at [258, 153] on button "1" at bounding box center [259, 153] width 13 height 13
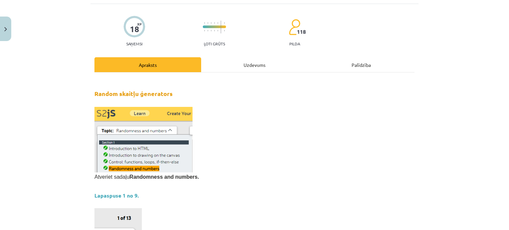
scroll to position [40, 0]
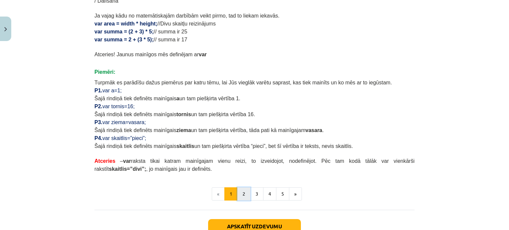
click at [238, 188] on button "2" at bounding box center [243, 194] width 13 height 13
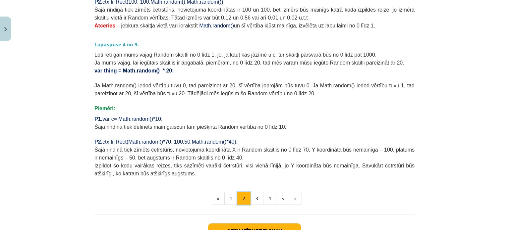
scroll to position [232, 0]
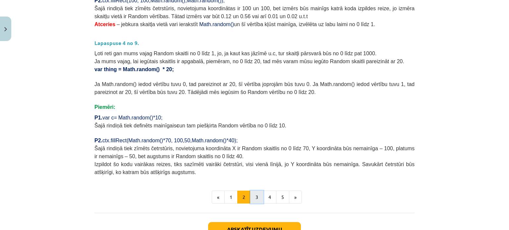
click at [256, 196] on button "3" at bounding box center [256, 197] width 13 height 13
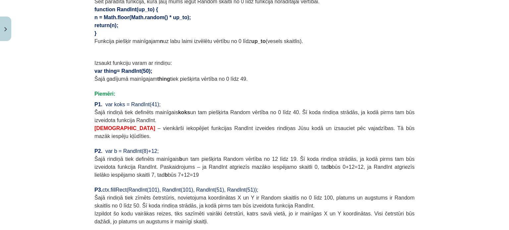
scroll to position [516, 0]
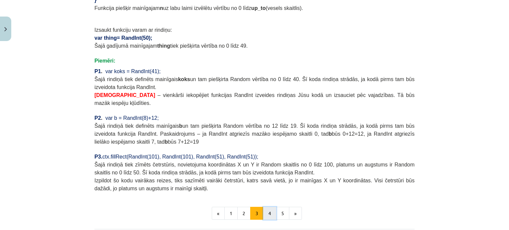
click at [266, 207] on button "4" at bounding box center [269, 213] width 13 height 13
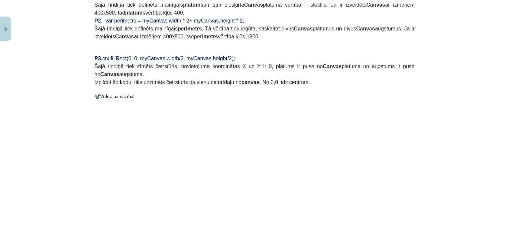
scroll to position [649, 0]
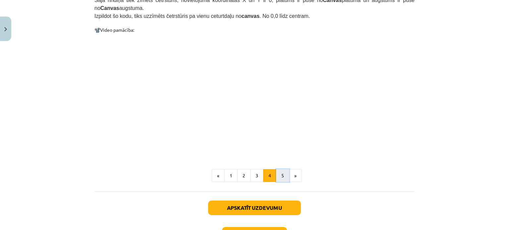
click at [280, 169] on button "5" at bounding box center [282, 175] width 13 height 13
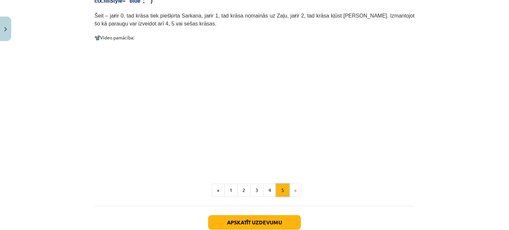
scroll to position [350, 0]
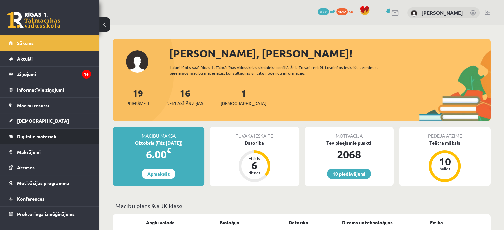
click at [54, 135] on span "Digitālie materiāli" at bounding box center [36, 137] width 39 height 6
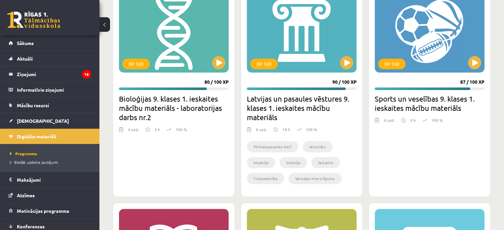
scroll to position [961, 0]
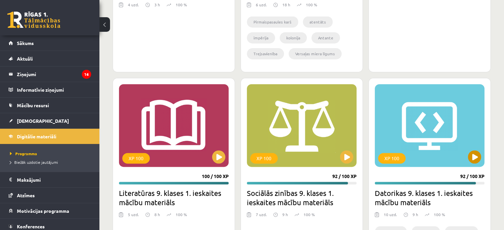
click at [410, 130] on div "XP 100" at bounding box center [430, 125] width 110 height 83
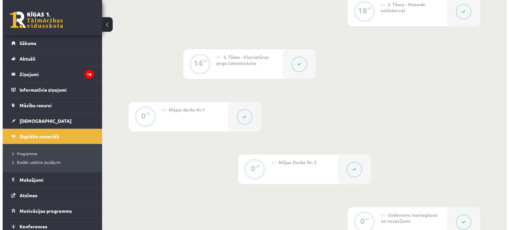
scroll to position [398, 0]
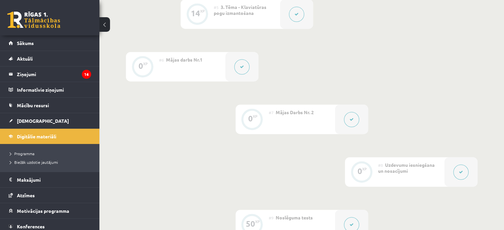
click at [237, 66] on button at bounding box center [241, 66] width 15 height 15
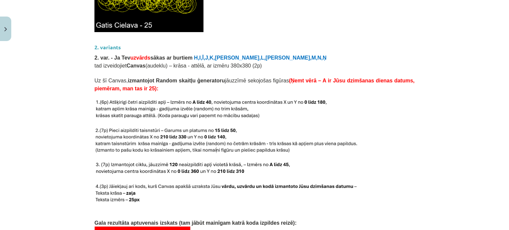
scroll to position [961, 0]
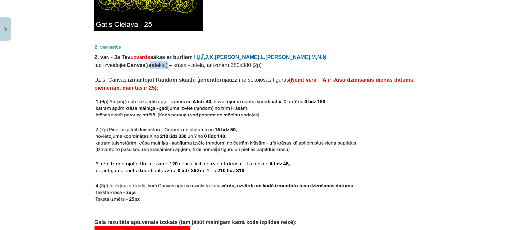
drag, startPoint x: 142, startPoint y: 57, endPoint x: 158, endPoint y: 58, distance: 15.6
click at [158, 62] on span "tad izveidojiet Canvas (audeklu) – krāsa - attēlā, ar izmēru 380x380 (2p)" at bounding box center [177, 65] width 167 height 6
click at [259, 53] on p "2. var. - Ja Tev uzvārds sākas ar burtiem H,I,Ī,J,K,Ķ,L,Ļ,M,N,Ņ" at bounding box center [254, 57] width 320 height 8
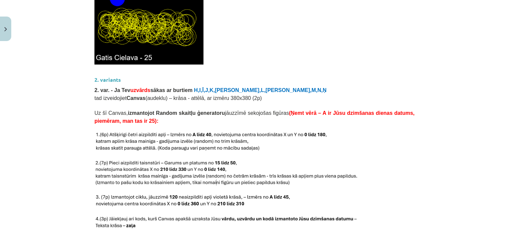
scroll to position [928, 0]
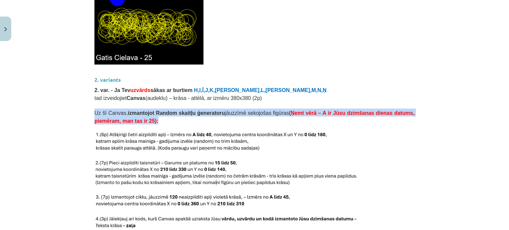
drag, startPoint x: 91, startPoint y: 103, endPoint x: 133, endPoint y: 110, distance: 41.6
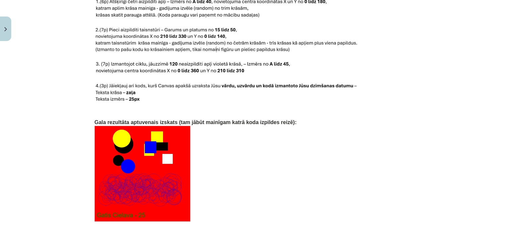
scroll to position [1061, 0]
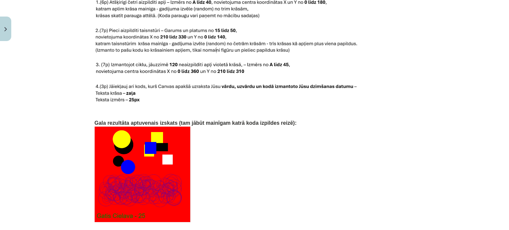
click at [314, 119] on p "Gala rezultāta aptuvenais izskats (tam jābūt mainīgam katrā koda izpildes reizē…" at bounding box center [254, 123] width 320 height 8
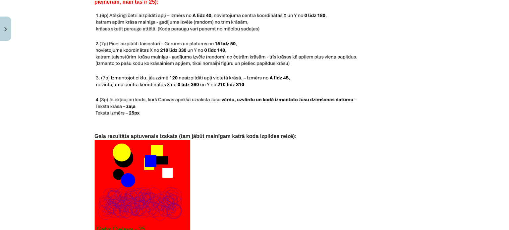
scroll to position [994, 0]
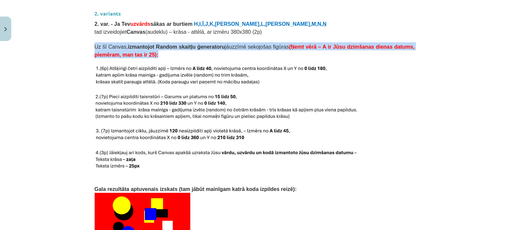
drag, startPoint x: 90, startPoint y: 34, endPoint x: 231, endPoint y: 46, distance: 141.4
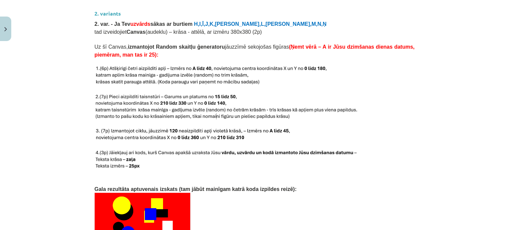
click at [362, 74] on p at bounding box center [254, 76] width 320 height 22
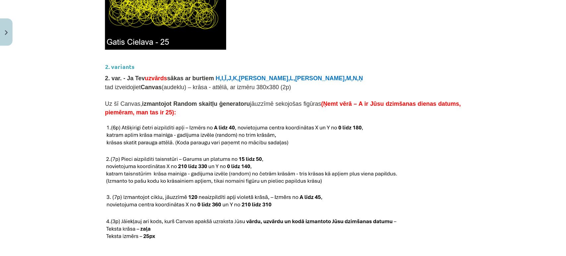
scroll to position [948, 0]
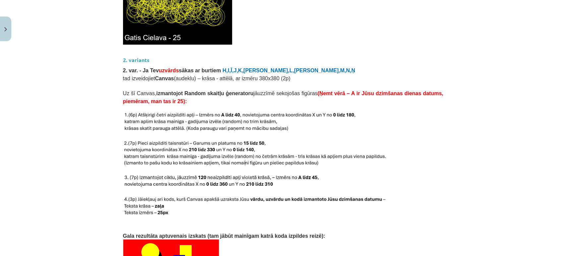
drag, startPoint x: 354, startPoint y: 14, endPoint x: 410, endPoint y: 27, distance: 57.5
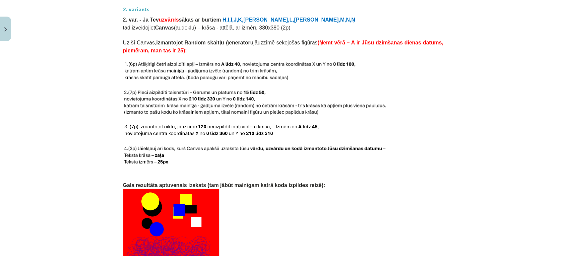
scroll to position [999, 0]
click at [386, 116] on p at bounding box center [283, 119] width 320 height 7
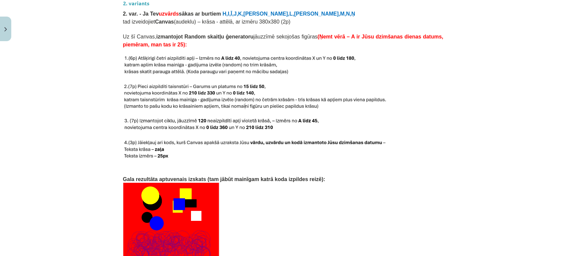
scroll to position [1036, 0]
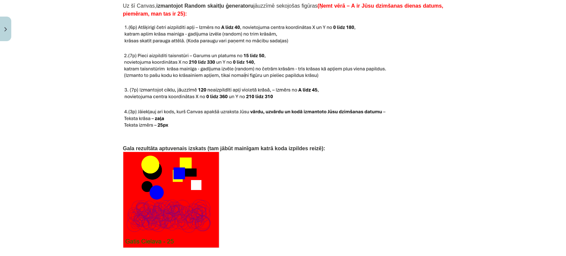
click at [144, 87] on img at bounding box center [221, 94] width 197 height 15
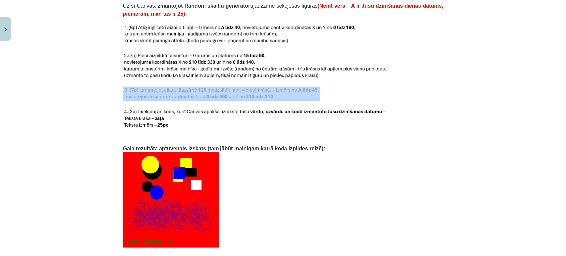
drag, startPoint x: 125, startPoint y: 76, endPoint x: 139, endPoint y: 83, distance: 15.3
click at [130, 87] on img at bounding box center [221, 94] width 197 height 15
click at [237, 92] on img at bounding box center [221, 94] width 197 height 15
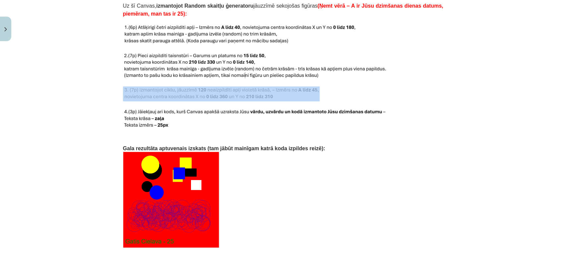
click at [182, 87] on img at bounding box center [221, 94] width 197 height 15
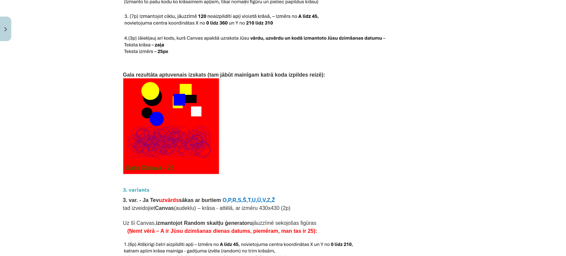
click at [202, 56] on p at bounding box center [283, 59] width 320 height 7
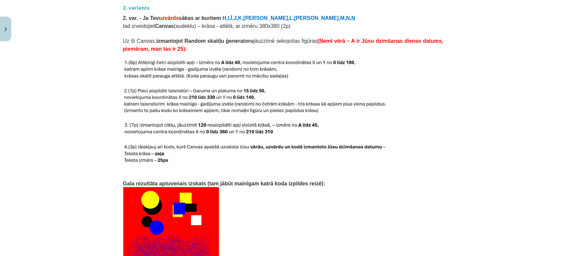
scroll to position [999, 0]
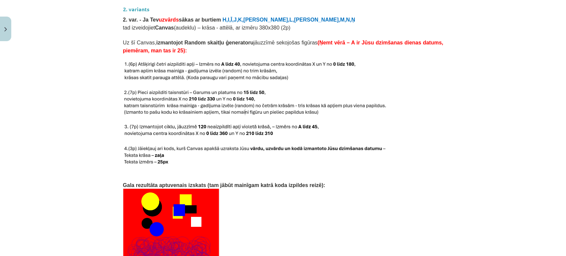
click at [179, 90] on img at bounding box center [255, 103] width 264 height 27
drag, startPoint x: 170, startPoint y: 78, endPoint x: 176, endPoint y: 94, distance: 17.4
drag, startPoint x: 176, startPoint y: 94, endPoint x: 162, endPoint y: 87, distance: 16.5
click at [162, 90] on img at bounding box center [255, 103] width 264 height 27
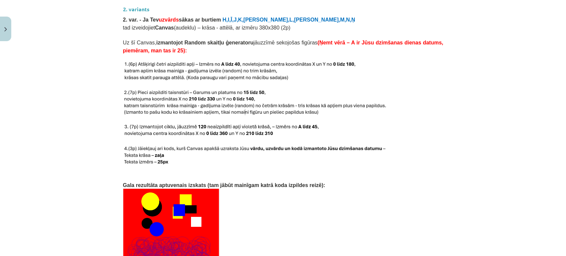
click at [212, 63] on img at bounding box center [239, 72] width 233 height 22
click at [211, 66] on img at bounding box center [239, 72] width 233 height 22
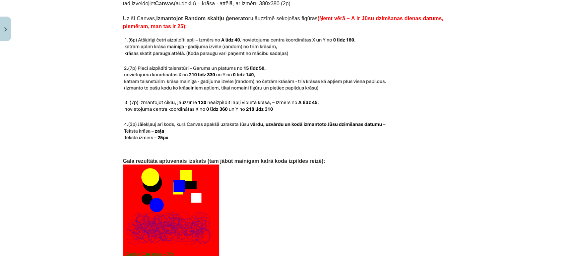
scroll to position [1036, 0]
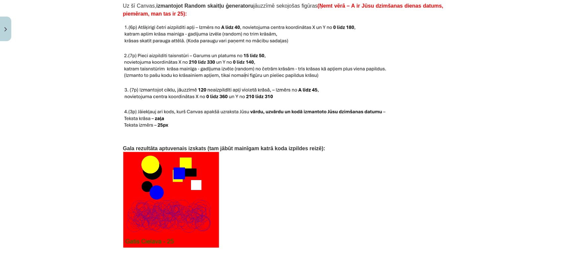
drag, startPoint x: 187, startPoint y: 122, endPoint x: 171, endPoint y: 112, distance: 17.9
click at [171, 112] on img at bounding box center [255, 119] width 264 height 22
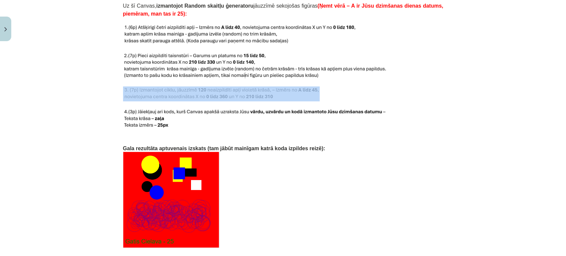
drag, startPoint x: 129, startPoint y: 76, endPoint x: 147, endPoint y: 88, distance: 21.2
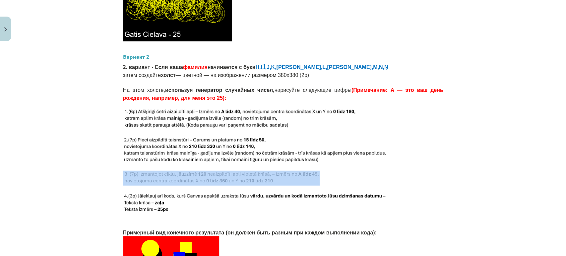
scroll to position [978, 0]
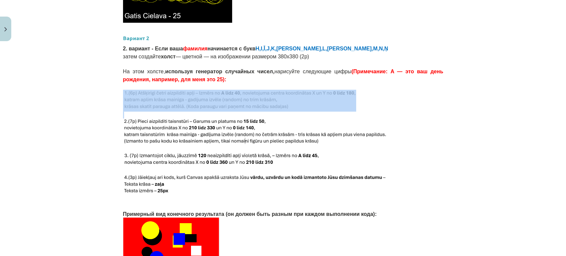
drag, startPoint x: 136, startPoint y: 95, endPoint x: 153, endPoint y: 112, distance: 24.4
drag, startPoint x: 133, startPoint y: 140, endPoint x: 131, endPoint y: 160, distance: 21.0
click at [133, 140] on img at bounding box center [255, 132] width 264 height 27
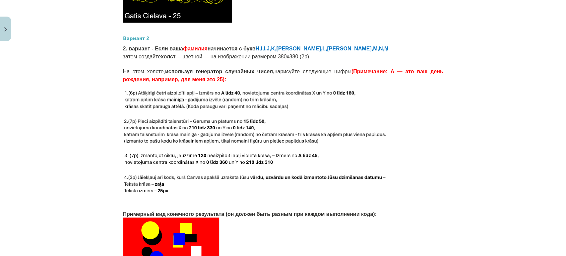
click at [127, 169] on p at bounding box center [283, 170] width 320 height 7
click at [191, 161] on img at bounding box center [221, 159] width 197 height 15
drag, startPoint x: 190, startPoint y: 155, endPoint x: 303, endPoint y: 164, distance: 113.3
click at [191, 155] on img at bounding box center [221, 159] width 197 height 15
click at [305, 163] on img at bounding box center [221, 159] width 197 height 15
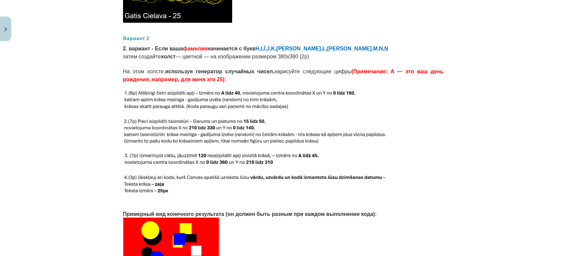
click at [290, 153] on img at bounding box center [221, 159] width 197 height 15
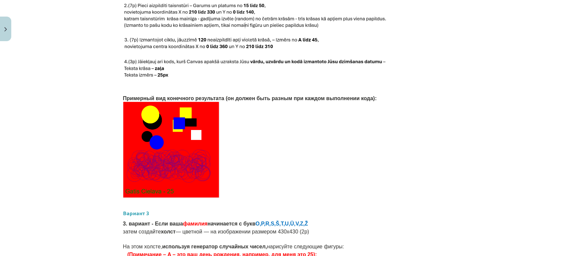
scroll to position [1105, 0]
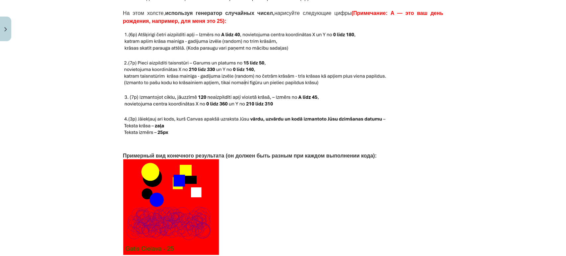
scroll to position [1068, 0]
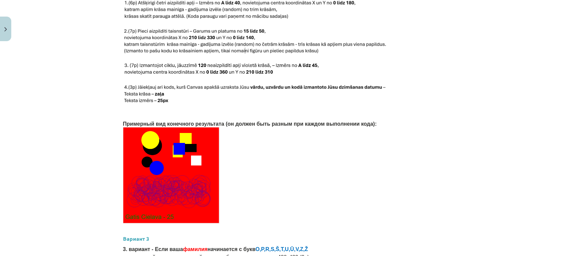
click at [164, 183] on img at bounding box center [171, 175] width 96 height 96
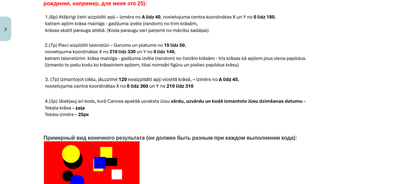
scroll to position [1131, 0]
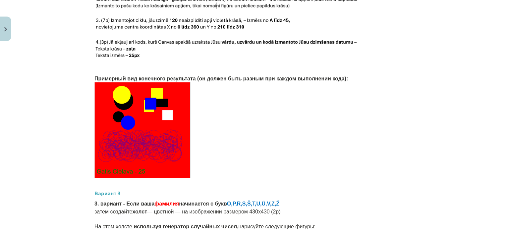
scroll to position [1098, 0]
